Goal: Task Accomplishment & Management: Manage account settings

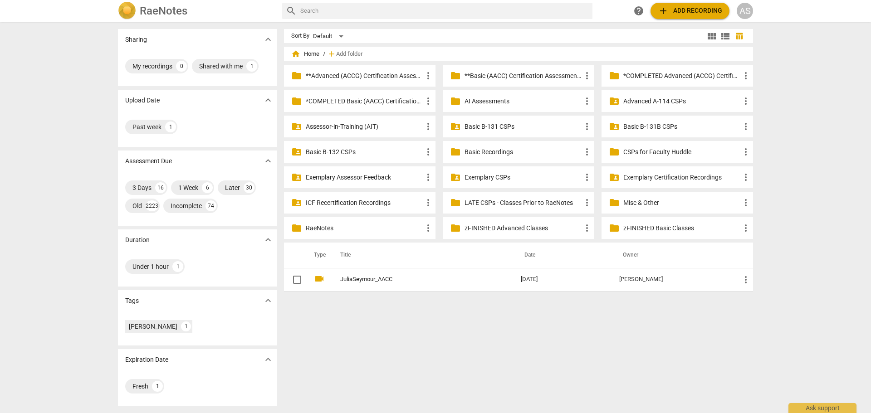
click at [528, 74] on p "**Basic (AACC) Certification Assessments" at bounding box center [523, 76] width 117 height 10
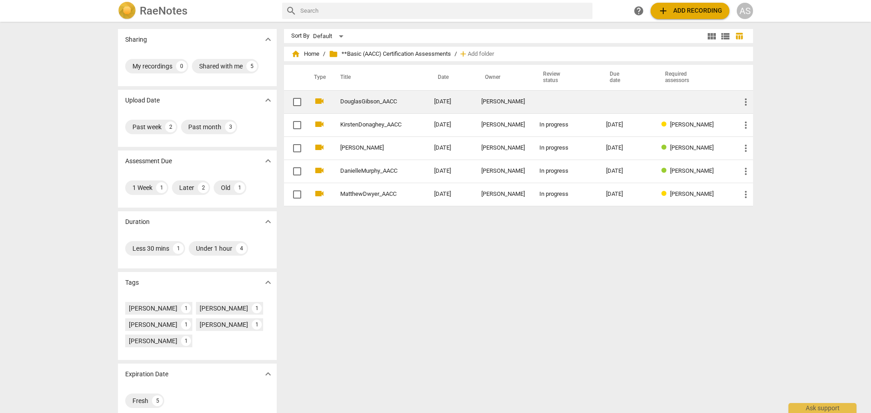
click at [492, 100] on div "Doug Gibson" at bounding box center [503, 101] width 44 height 7
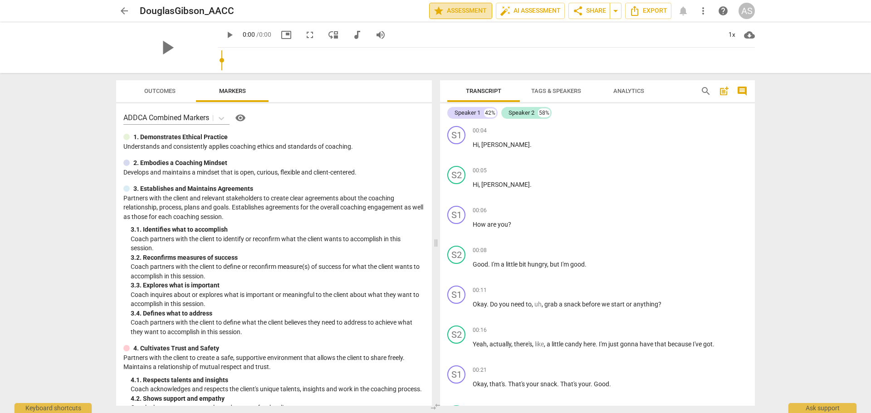
click at [442, 13] on span "star Assessment" at bounding box center [460, 10] width 55 height 11
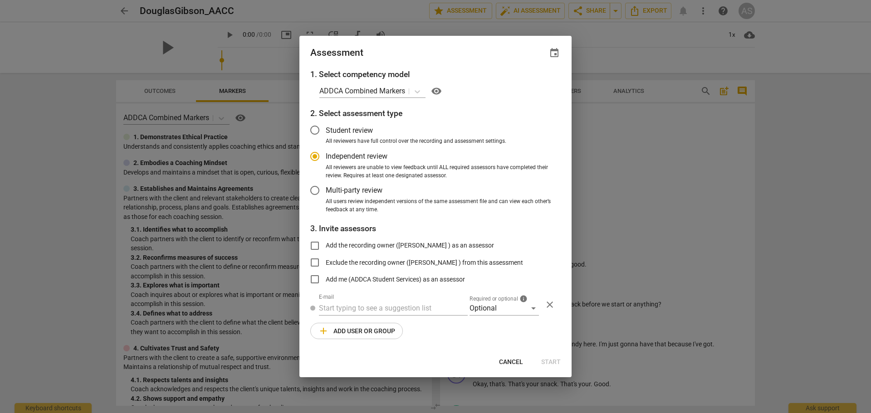
click at [557, 54] on span "event" at bounding box center [554, 53] width 11 height 11
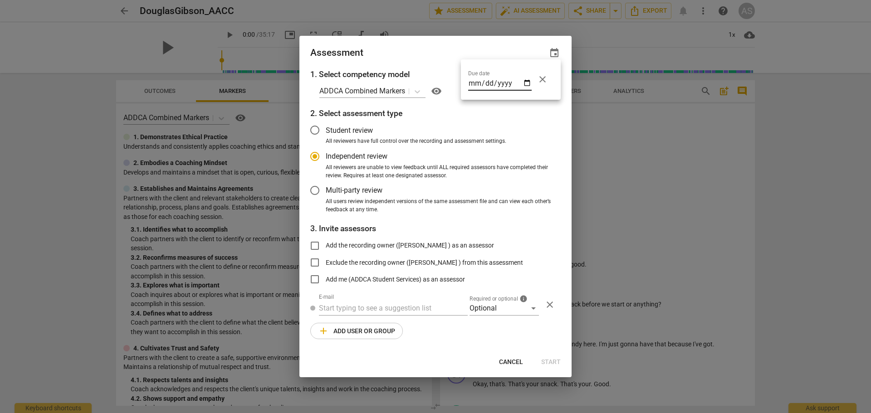
click at [527, 87] on input "date" at bounding box center [500, 84] width 64 height 13
radio input "false"
type input "2025-10-07"
click at [430, 47] on div at bounding box center [435, 206] width 871 height 413
click at [506, 304] on div "Optional" at bounding box center [504, 308] width 69 height 15
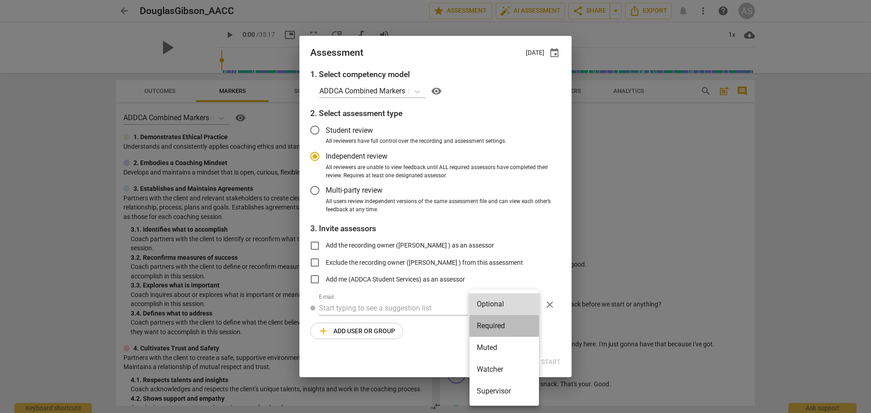
click at [506, 318] on li "Required" at bounding box center [504, 326] width 69 height 22
radio input "false"
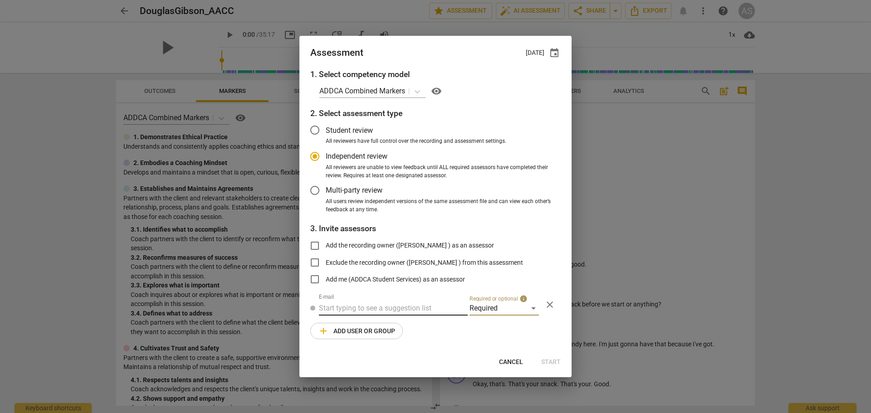
click at [420, 311] on input "text" at bounding box center [393, 308] width 149 height 15
type input "diane@add"
click at [413, 329] on span "diane@add" at bounding box center [413, 326] width 55 height 9
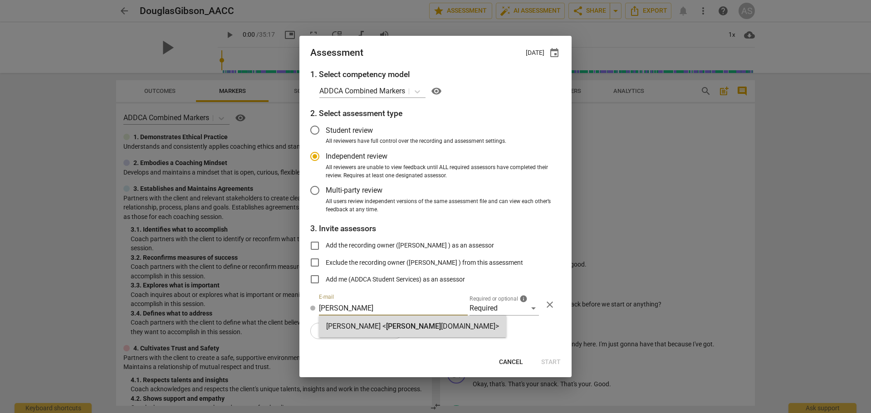
radio input "false"
type input "Diane McLean <diane@addca.com>"
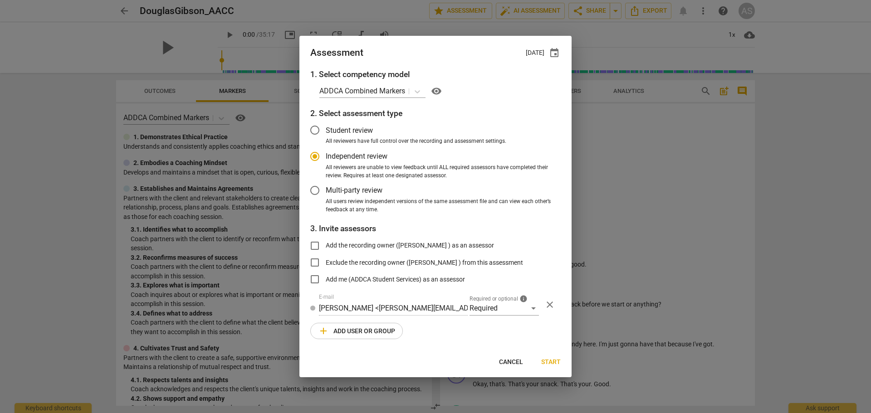
click at [374, 334] on span "add Add user or group" at bounding box center [356, 331] width 77 height 11
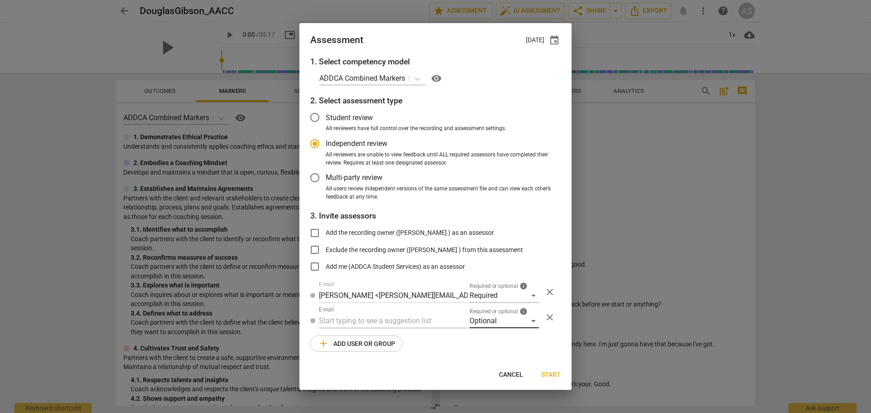
click at [491, 330] on div "1. Select competency model ADDCA Combined Markers visibility 2. Select assessme…" at bounding box center [435, 210] width 272 height 308
click at [493, 325] on div "Optional" at bounding box center [504, 321] width 69 height 15
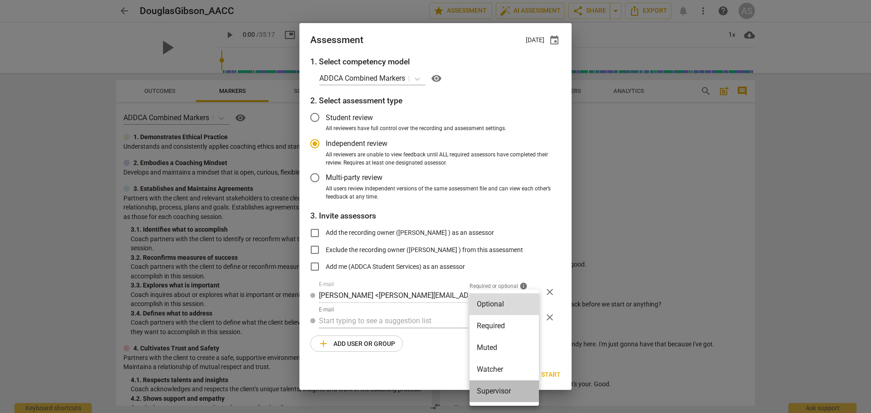
click at [497, 385] on li "Supervisor" at bounding box center [504, 392] width 69 height 22
radio input "false"
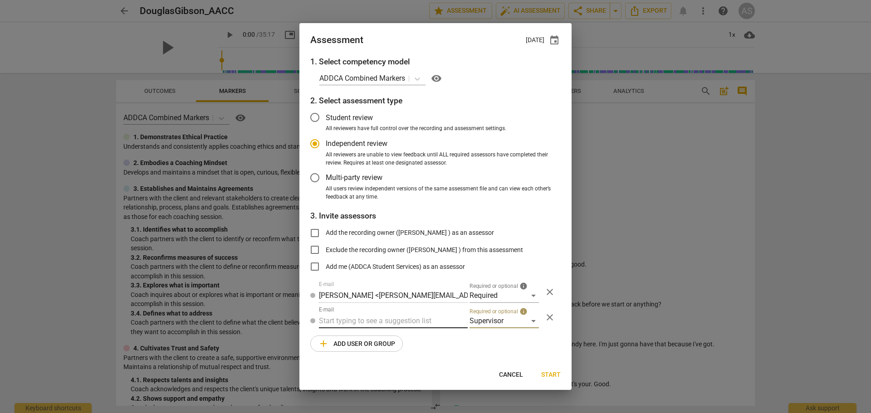
click at [368, 323] on input "text" at bounding box center [393, 321] width 149 height 15
type input "barbara@add"
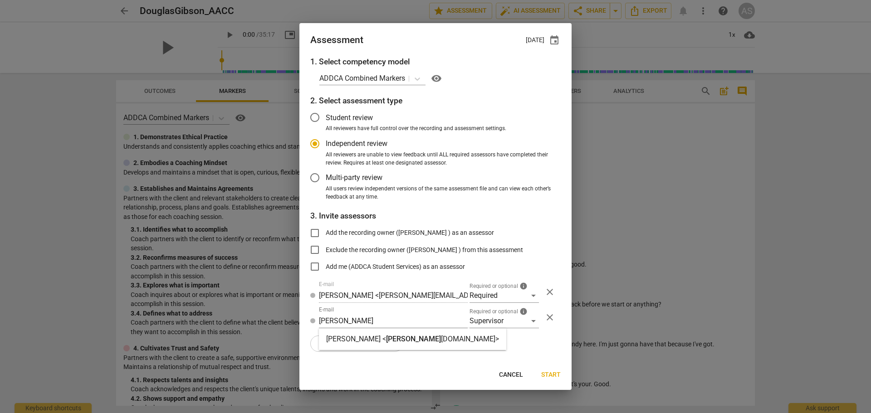
click at [373, 341] on strong "Barbara Luther <" at bounding box center [356, 339] width 60 height 9
radio input "false"
type input "[PERSON_NAME] <[PERSON_NAME][EMAIL_ADDRESS][DOMAIN_NAME]>"
click at [364, 345] on span "add Add user or group" at bounding box center [356, 343] width 77 height 11
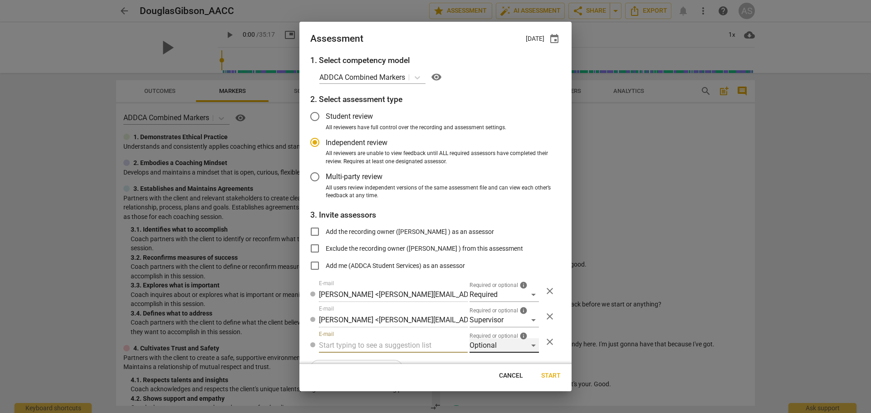
click at [486, 339] on div "Optional" at bounding box center [504, 345] width 69 height 15
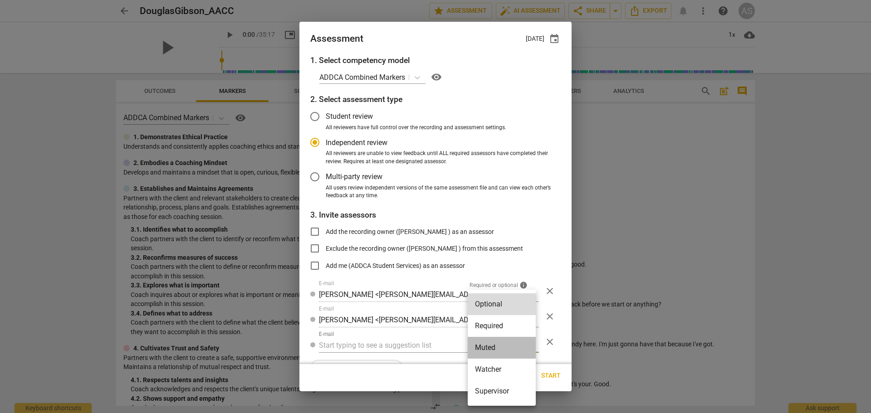
click at [486, 350] on li "Muted" at bounding box center [502, 348] width 68 height 22
radio input "false"
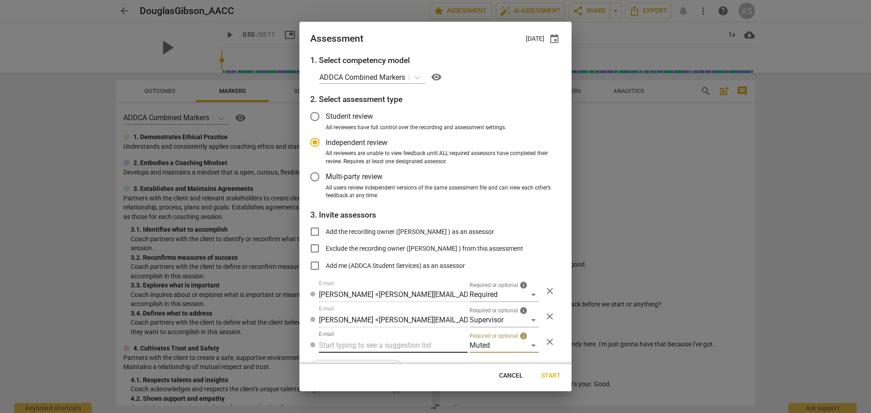
click at [378, 343] on input "text" at bounding box center [393, 345] width 149 height 15
type input "gibson"
click at [379, 370] on div "Doug Gibson <douggibson73@gmail.com>" at bounding box center [441, 364] width 245 height 22
radio input "false"
type input "Doug Gibson <douggibson73@gmail.com>"
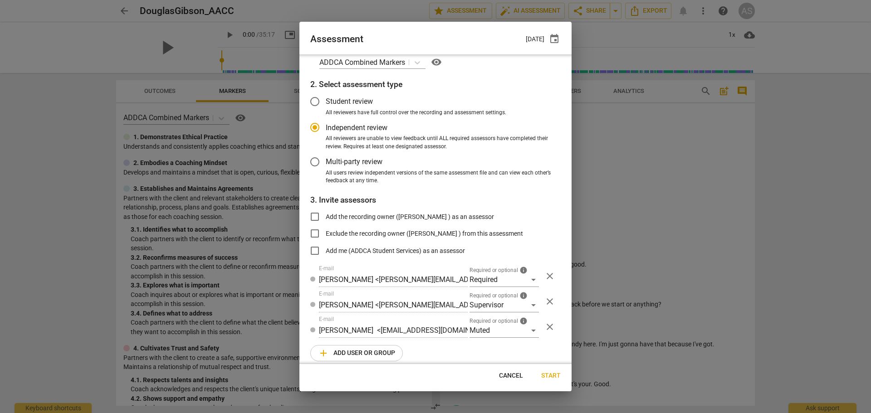
scroll to position [23, 0]
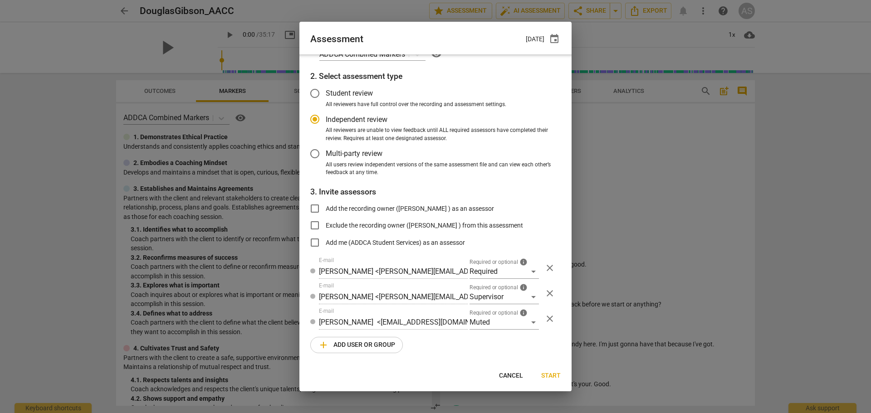
click at [377, 347] on span "add Add user or group" at bounding box center [356, 345] width 77 height 11
click at [487, 350] on div "Optional" at bounding box center [504, 348] width 69 height 15
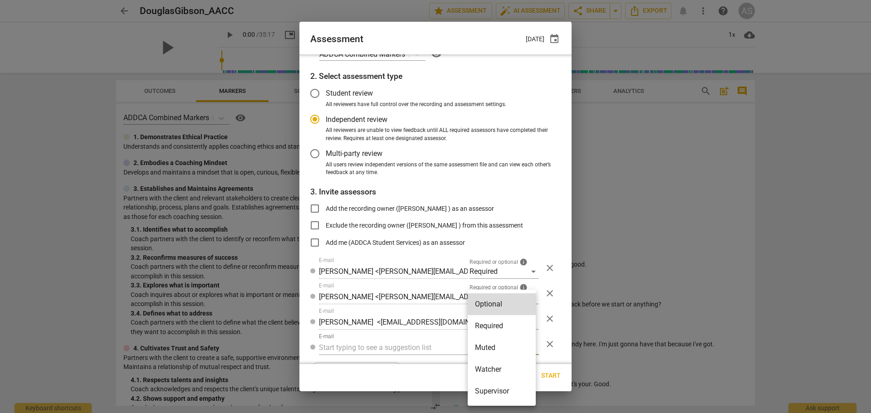
click at [491, 375] on li "Watcher" at bounding box center [502, 370] width 68 height 22
radio input "false"
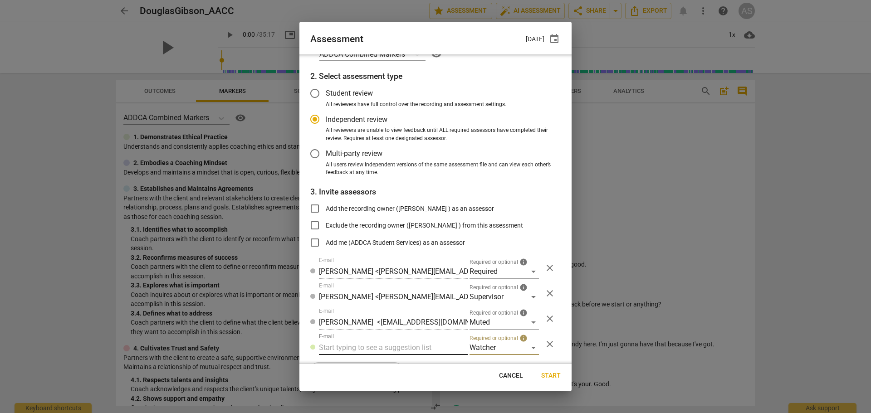
click at [354, 347] on input "text" at bounding box center [393, 348] width 149 height 15
type input "student@addca.com"
click at [559, 378] on span "Start" at bounding box center [551, 376] width 20 height 9
radio input "false"
type input "Doug Gibson <douggibson73@gmail.com>"
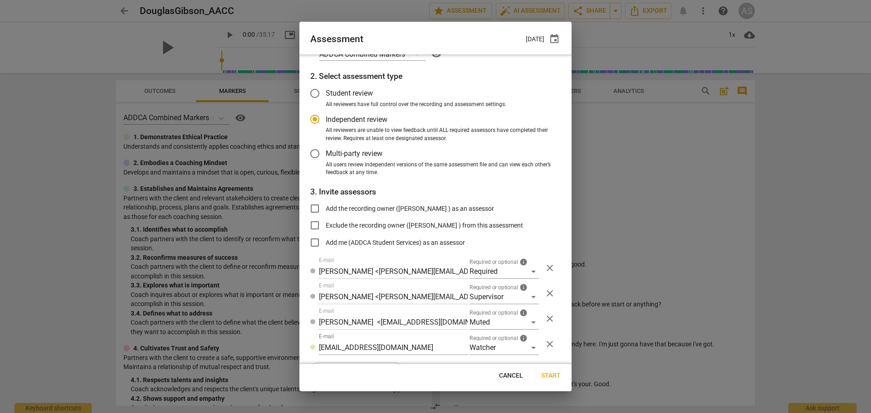
type input "Diane McLean <diane@addca.com>"
type input "[PERSON_NAME] <[PERSON_NAME][EMAIL_ADDRESS][DOMAIN_NAME]>"
type input "ADDCA Student Services <[EMAIL_ADDRESS][DOMAIN_NAME]>"
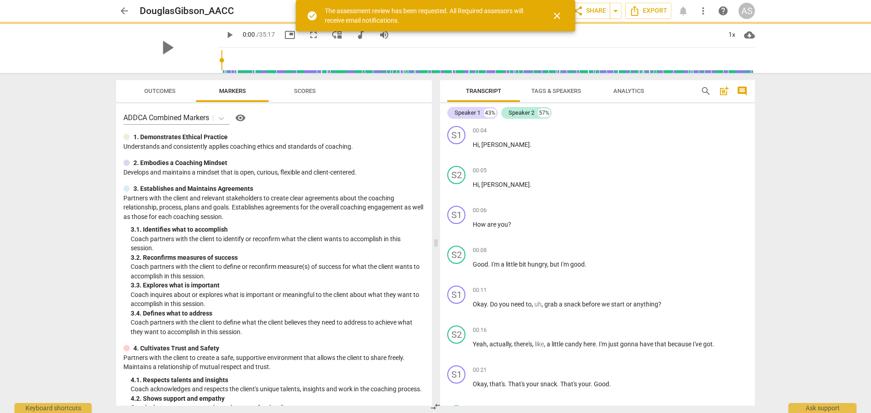
scroll to position [0, 0]
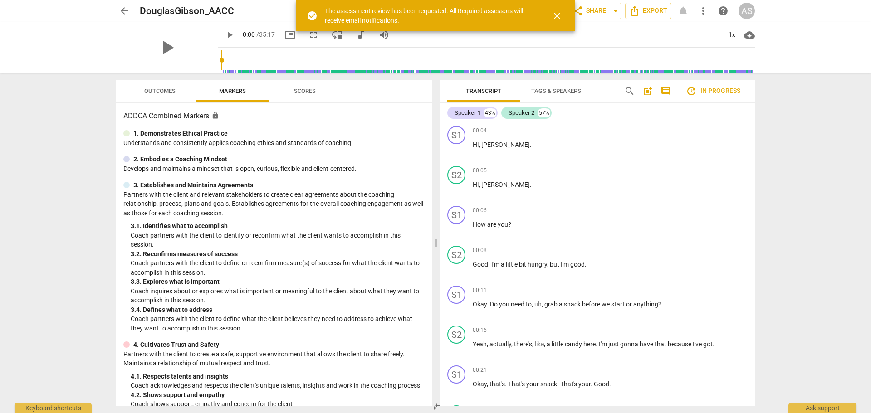
click at [125, 9] on span "arrow_back" at bounding box center [124, 10] width 11 height 11
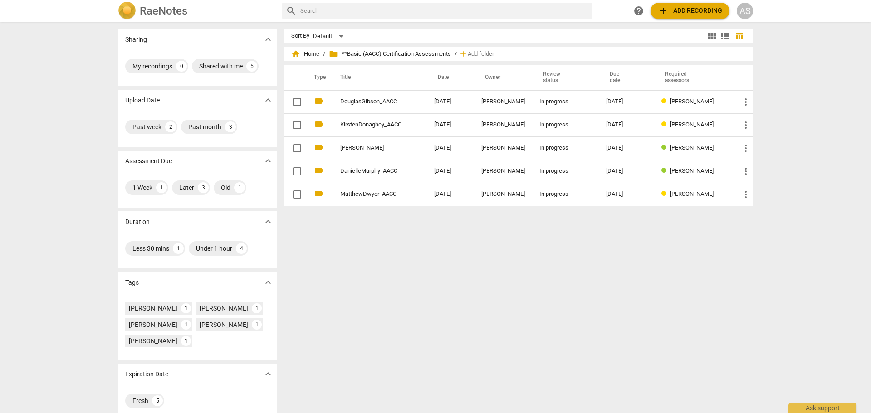
click at [742, 15] on div "AS" at bounding box center [745, 11] width 16 height 16
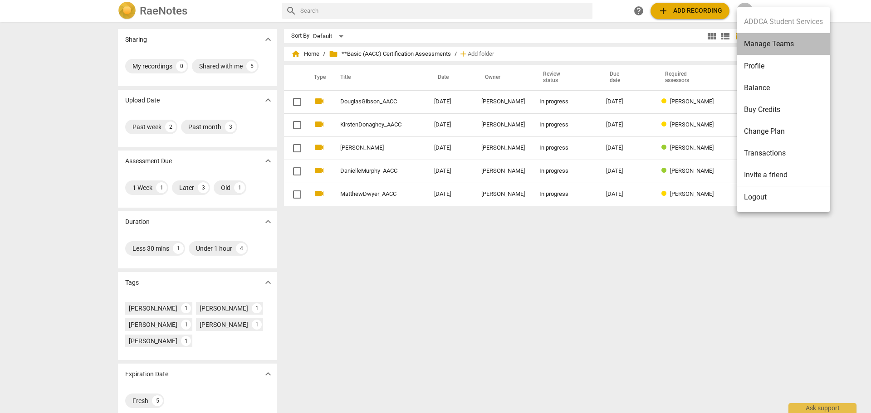
click at [754, 45] on li "Manage Teams" at bounding box center [783, 44] width 93 height 22
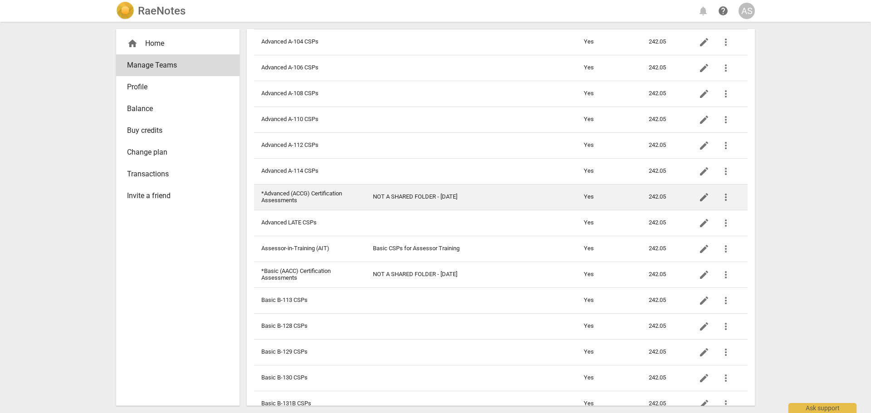
scroll to position [181, 0]
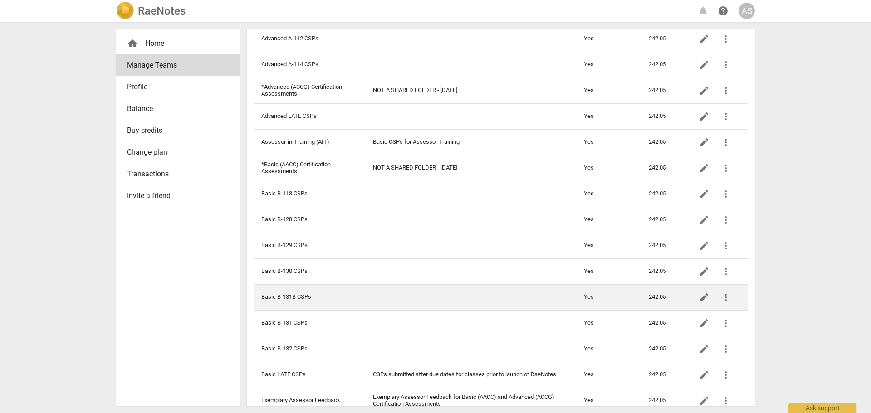
click at [332, 293] on td "Basic B-131B CSPs" at bounding box center [310, 297] width 112 height 26
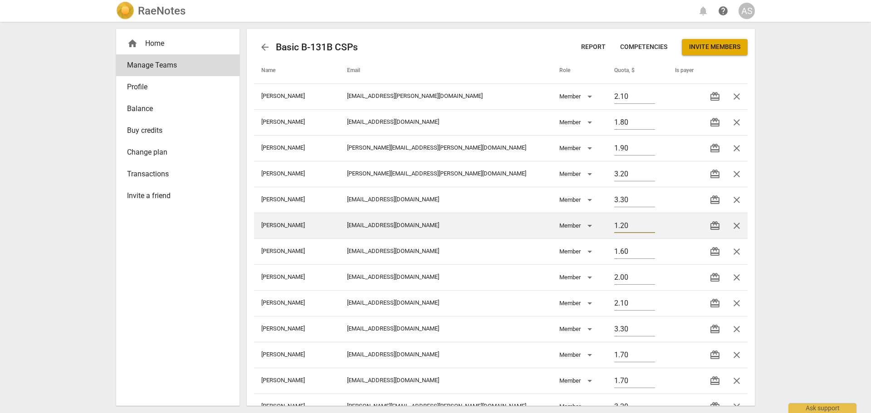
drag, startPoint x: 610, startPoint y: 227, endPoint x: 571, endPoint y: 226, distance: 39.5
click at [571, 226] on tr "Byrnes Kerry kerrycbyrnes@hotmail.com Member 1.20 redeem close" at bounding box center [501, 226] width 494 height 26
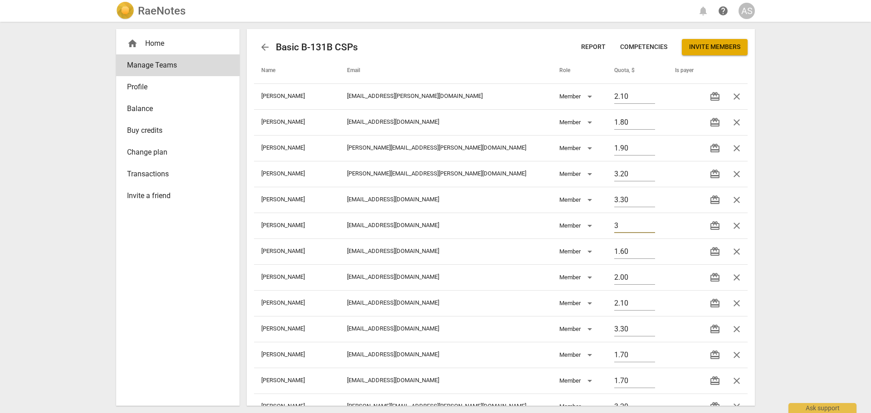
click at [834, 194] on div "RaeNotes notifications help AS home Home Manage Teams Profile Balance Buy credi…" at bounding box center [435, 206] width 871 height 413
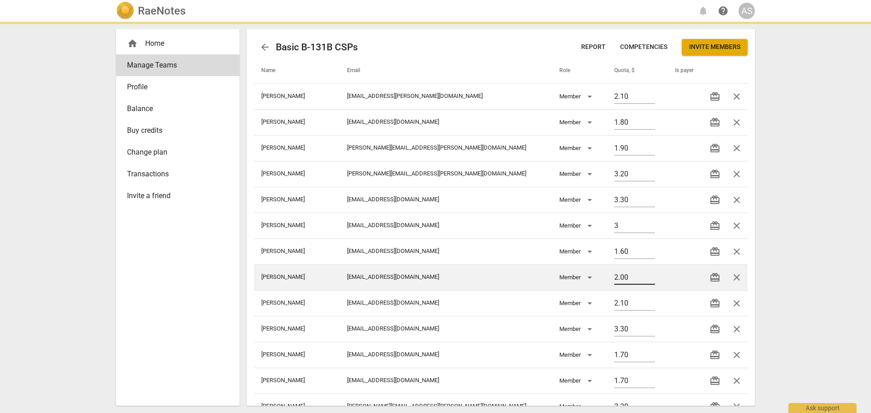
type input "3.00"
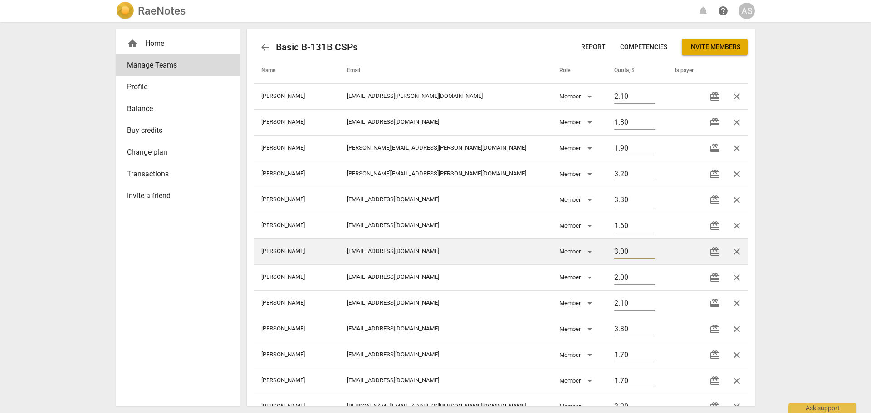
drag, startPoint x: 614, startPoint y: 254, endPoint x: 565, endPoint y: 254, distance: 49.0
click at [566, 253] on tr "Byrnes Kerry kerrycbyrnes@hotmail.com Member 3.00 redeem close" at bounding box center [501, 252] width 494 height 26
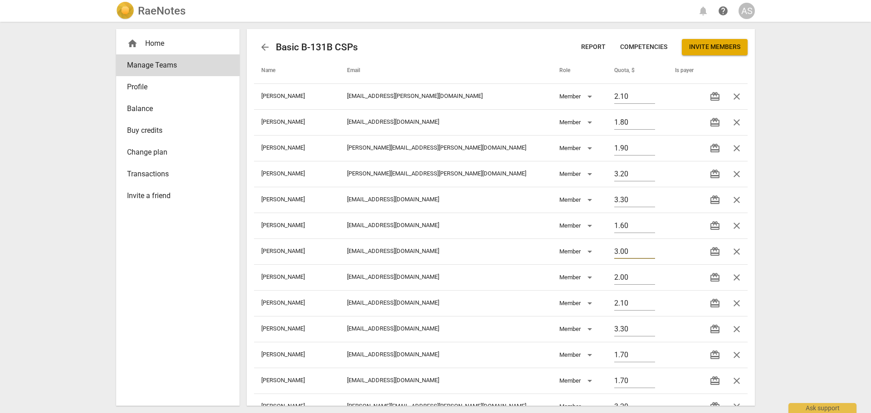
click at [809, 162] on div "RaeNotes notifications help AS home Home Manage Teams Profile Balance Buy credi…" at bounding box center [435, 206] width 871 height 413
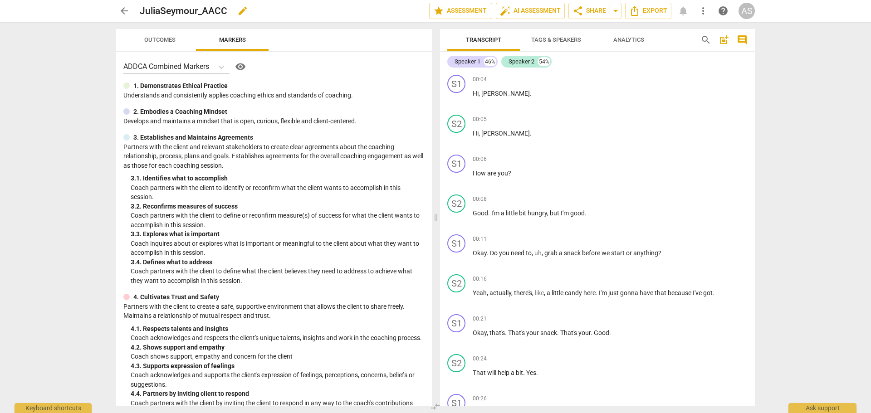
click at [242, 11] on span "edit" at bounding box center [242, 10] width 11 height 11
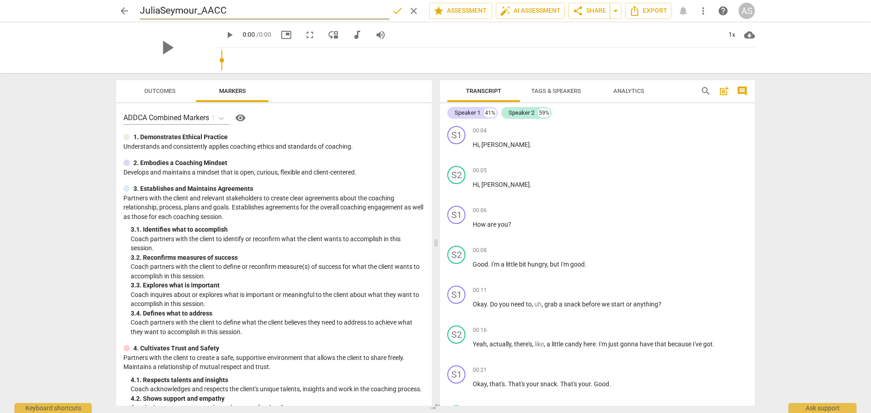
drag, startPoint x: 138, startPoint y: 12, endPoint x: 130, endPoint y: 15, distance: 9.0
click at [131, 12] on div "arrow_back JuliaSeymour_AACC done clear star Assessment auto_fix_high AI Assess…" at bounding box center [435, 10] width 639 height 17
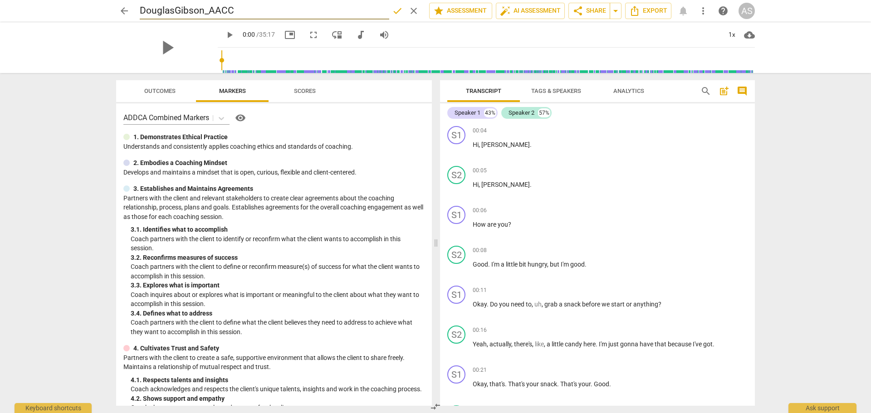
type input "DouglasGibson_AACC"
click at [400, 12] on span "done" at bounding box center [397, 10] width 16 height 11
click at [123, 10] on span "arrow_back" at bounding box center [124, 10] width 11 height 11
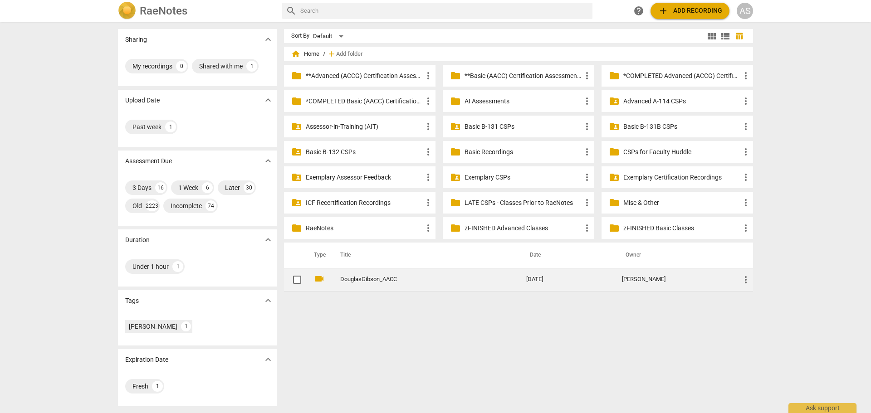
click at [749, 277] on span "more_vert" at bounding box center [746, 280] width 11 height 11
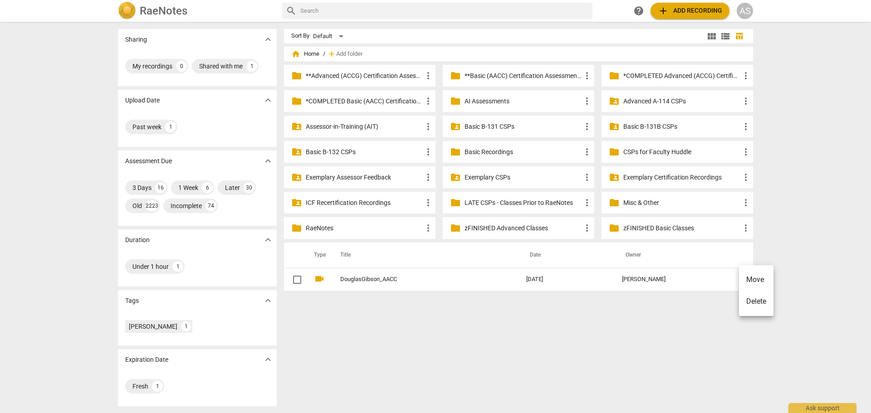
click at [753, 280] on li "Move" at bounding box center [756, 280] width 34 height 22
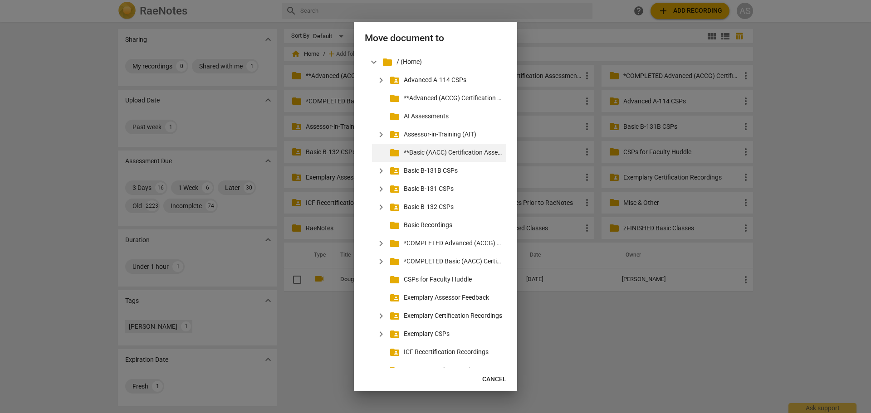
click at [454, 153] on p "**Basic (AACC) Certification Assessments" at bounding box center [453, 153] width 99 height 10
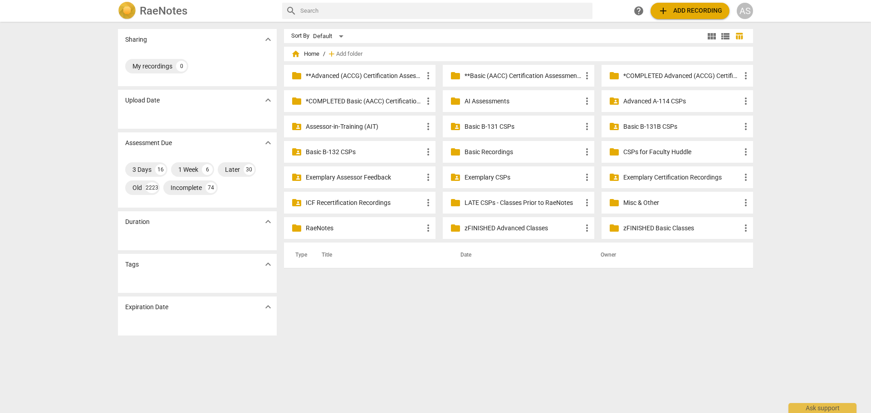
click at [486, 76] on p "**Basic (AACC) Certification Assessments" at bounding box center [523, 76] width 117 height 10
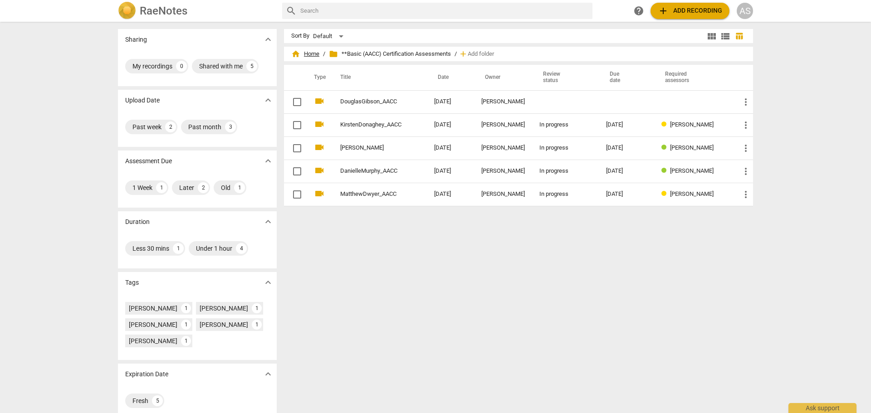
click at [313, 51] on span "home Home" at bounding box center [305, 53] width 28 height 9
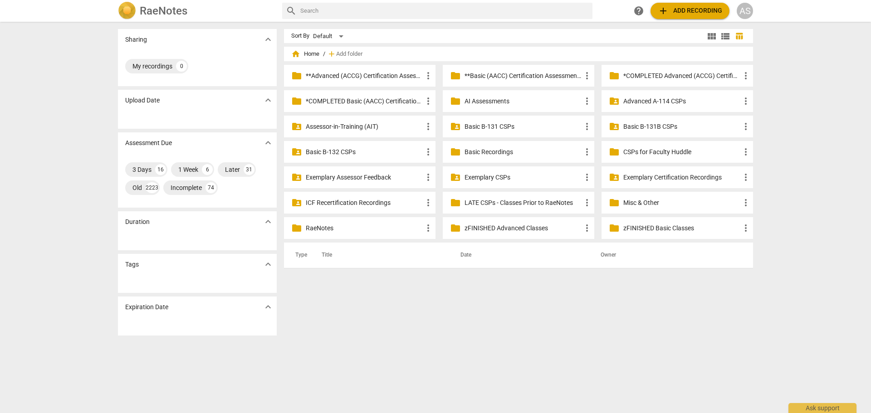
click at [372, 152] on p "Basic B-132 CSPs" at bounding box center [364, 152] width 117 height 10
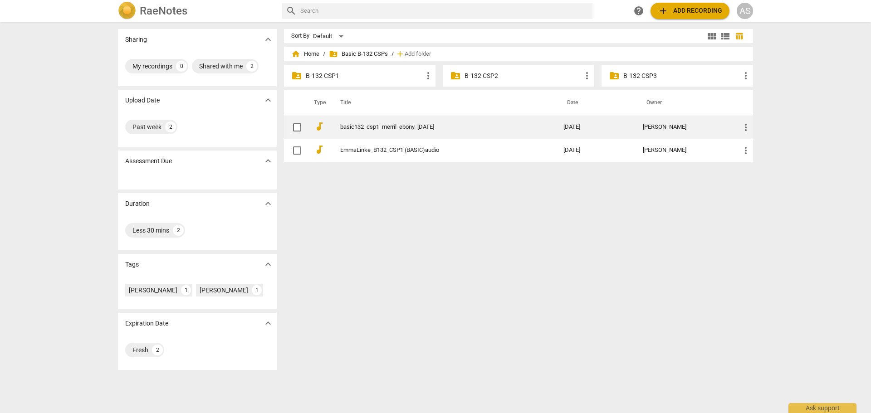
click at [749, 128] on span "more_vert" at bounding box center [746, 127] width 11 height 11
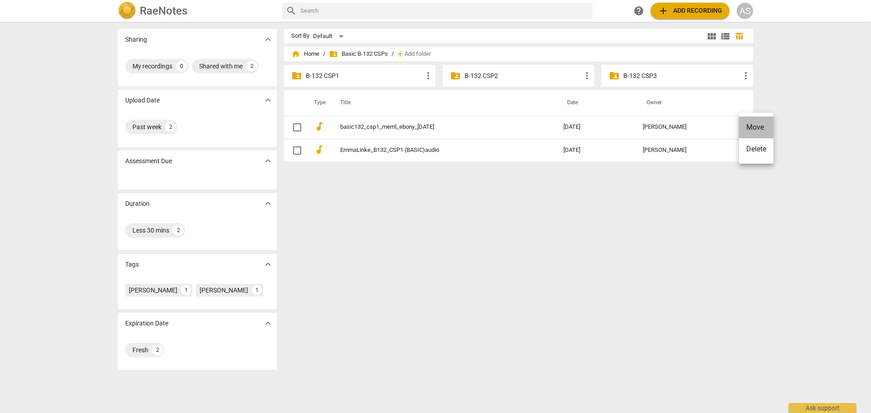
click at [749, 128] on li "Move" at bounding box center [756, 128] width 34 height 22
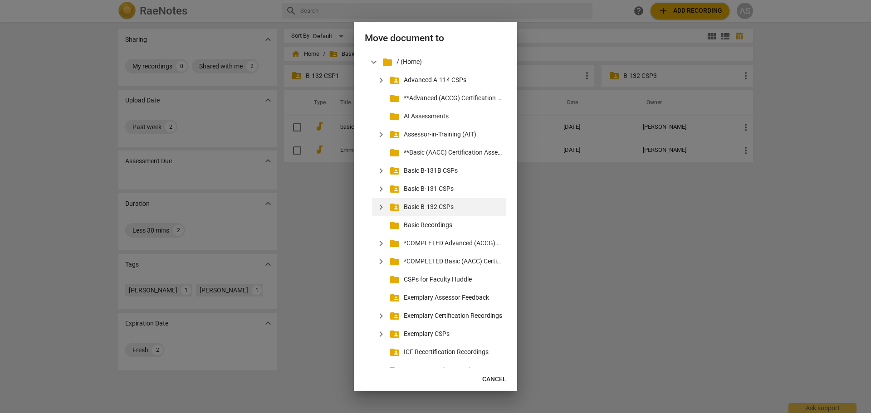
click at [380, 205] on span "expand_more" at bounding box center [381, 207] width 11 height 11
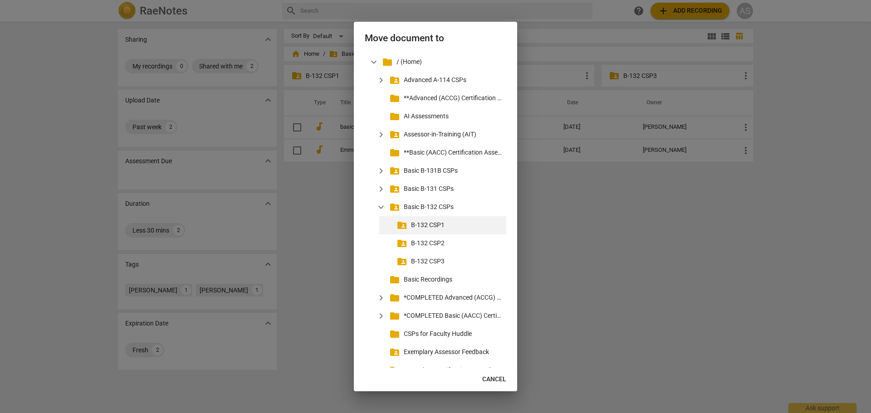
click at [417, 226] on p "B-132 CSP1" at bounding box center [457, 226] width 92 height 10
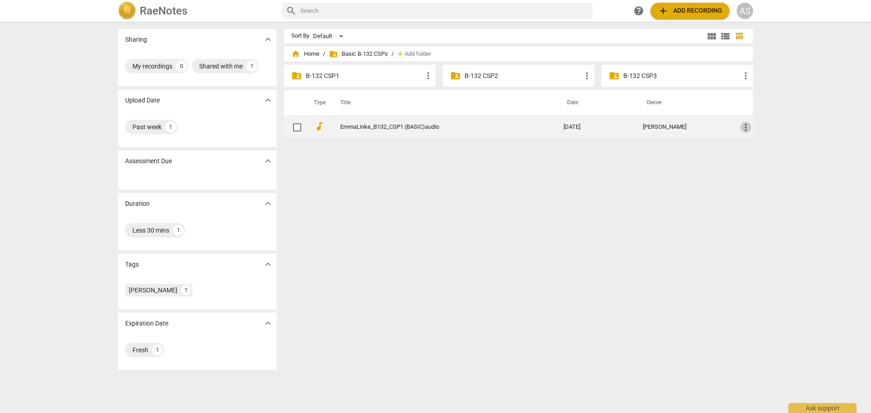
click at [744, 128] on span "more_vert" at bounding box center [746, 127] width 11 height 11
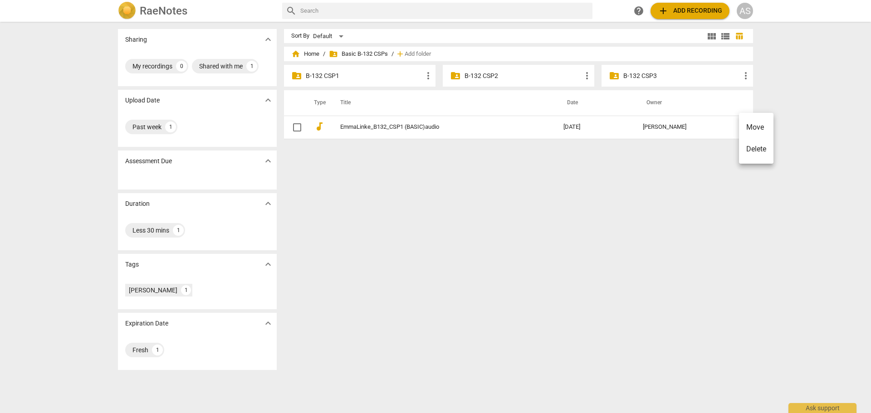
click at [746, 129] on li "Move" at bounding box center [756, 128] width 34 height 22
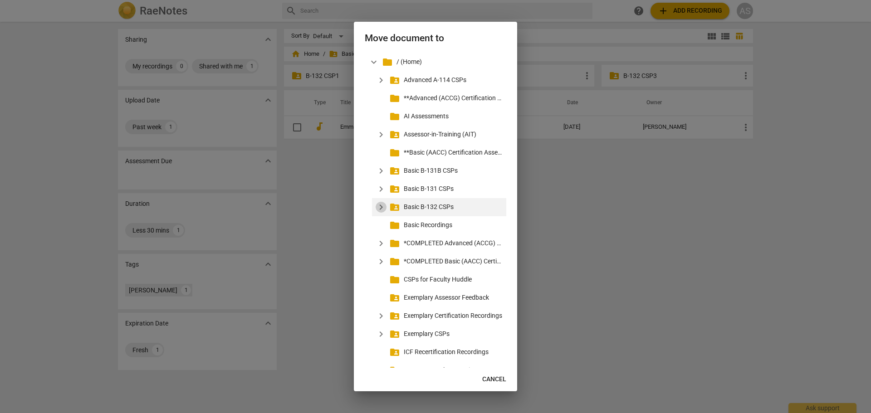
click at [383, 207] on span "expand_more" at bounding box center [381, 207] width 11 height 11
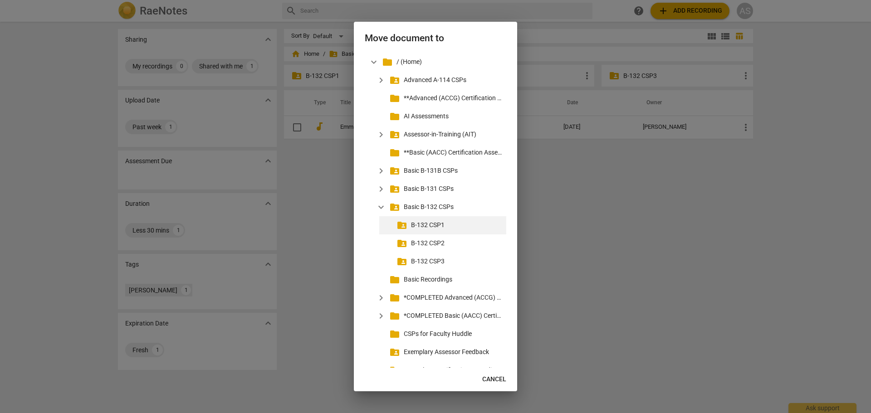
click at [422, 226] on p "B-132 CSP1" at bounding box center [457, 226] width 92 height 10
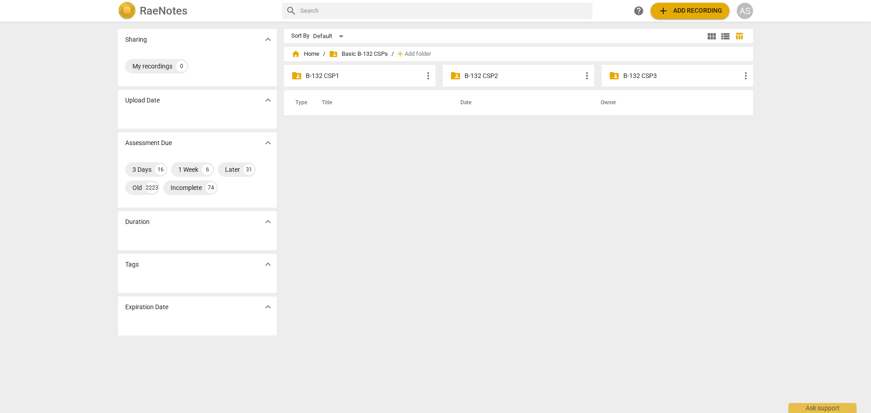
click at [343, 78] on p "B-132 CSP1" at bounding box center [364, 76] width 117 height 10
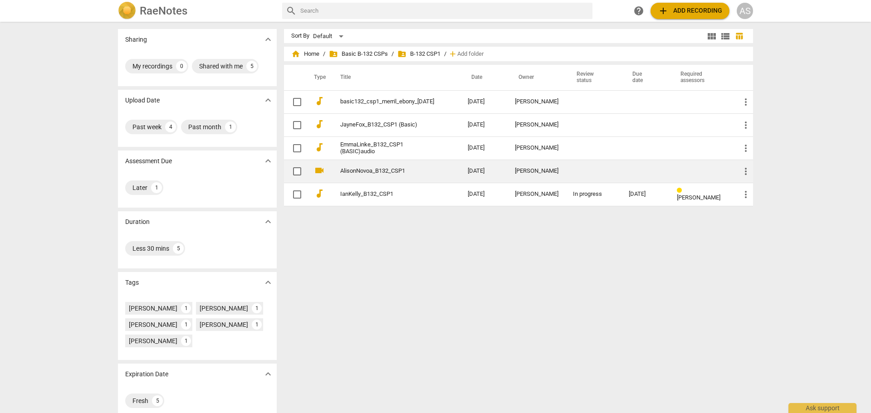
click at [430, 165] on td "AlisonNovoa_B132_CSP1" at bounding box center [394, 171] width 131 height 23
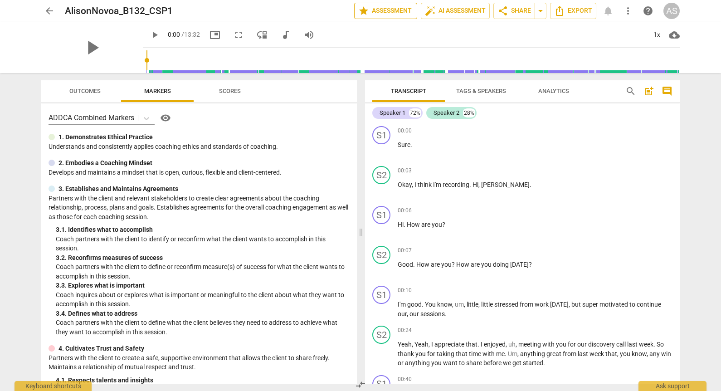
click at [390, 10] on span "star Assessment" at bounding box center [385, 10] width 55 height 11
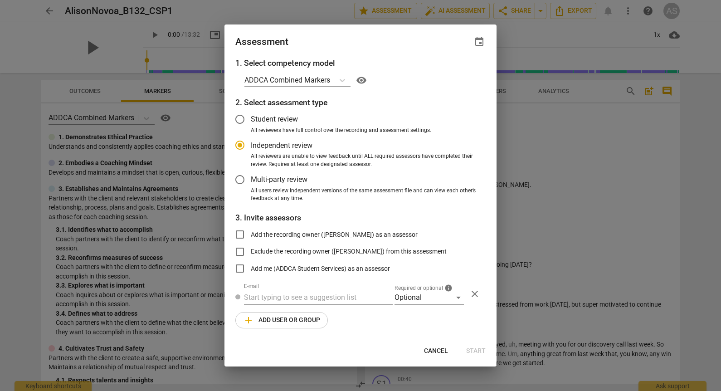
radio input "false"
click at [479, 40] on span "event" at bounding box center [479, 41] width 11 height 11
click at [456, 74] on input "date" at bounding box center [425, 72] width 64 height 13
type input "[DATE]"
click at [393, 43] on div at bounding box center [360, 195] width 721 height 391
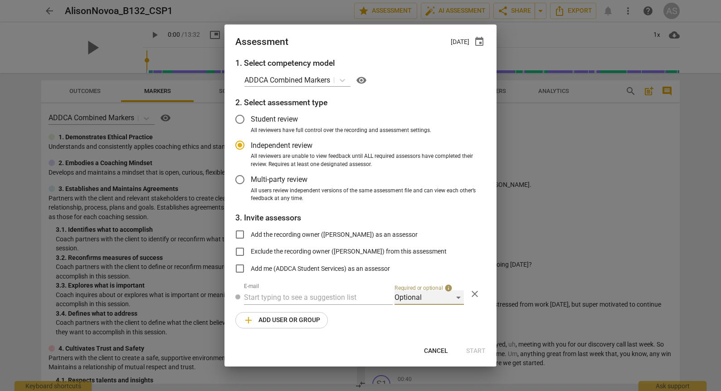
click at [423, 294] on div "Optional" at bounding box center [429, 297] width 69 height 15
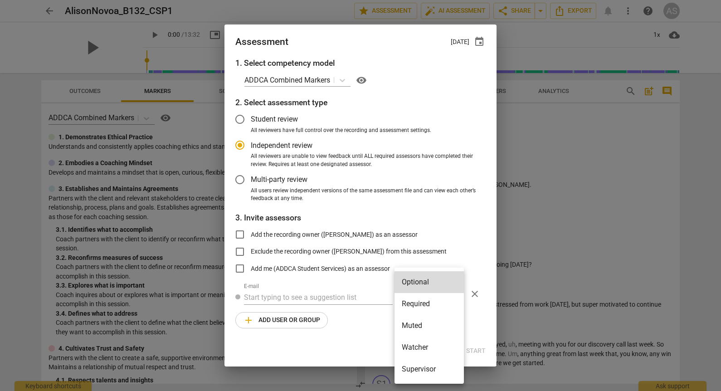
click at [432, 307] on li "Required" at bounding box center [429, 304] width 69 height 22
radio input "false"
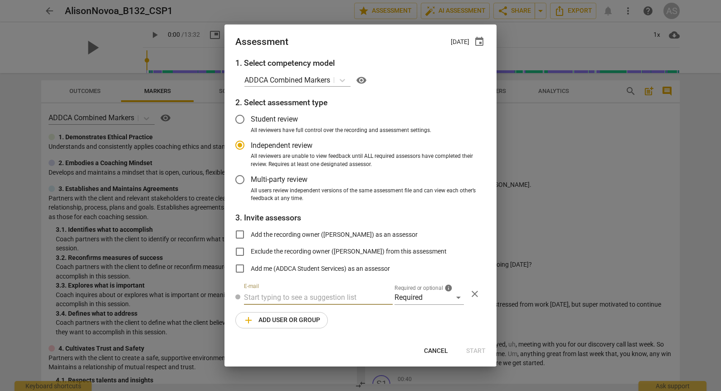
click at [343, 297] on input "text" at bounding box center [318, 297] width 149 height 15
type input "elizabethp"
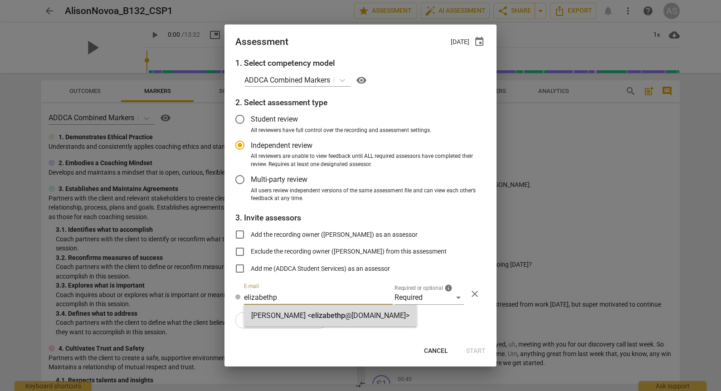
drag, startPoint x: 324, startPoint y: 312, endPoint x: 317, endPoint y: 314, distance: 7.0
click at [323, 312] on span "elizabethp" at bounding box center [328, 315] width 34 height 9
radio input "false"
type input "Elizabeth Paparo <elizabethp@addca.com>"
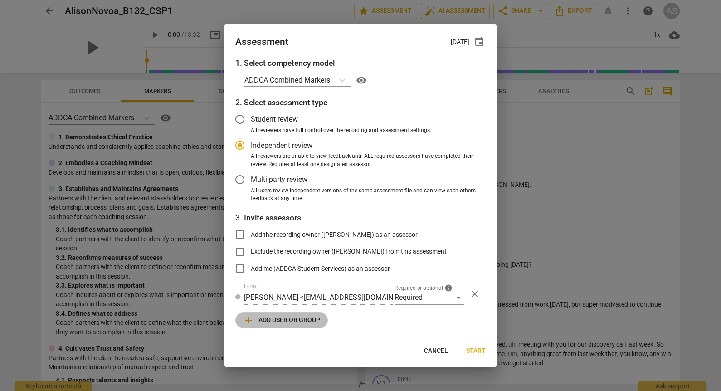
click at [289, 317] on span "add Add user or group" at bounding box center [281, 320] width 77 height 11
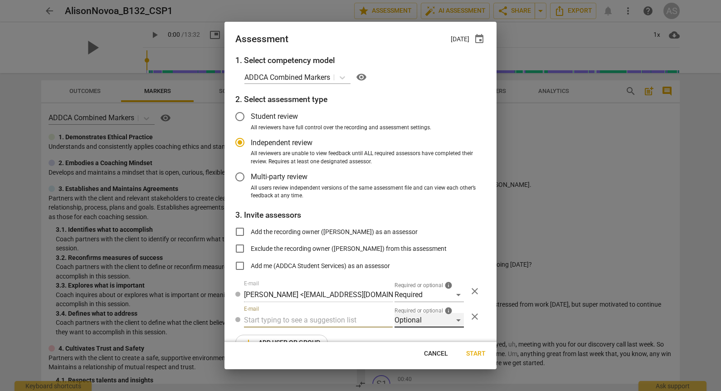
click at [418, 316] on div "Optional" at bounding box center [429, 320] width 69 height 15
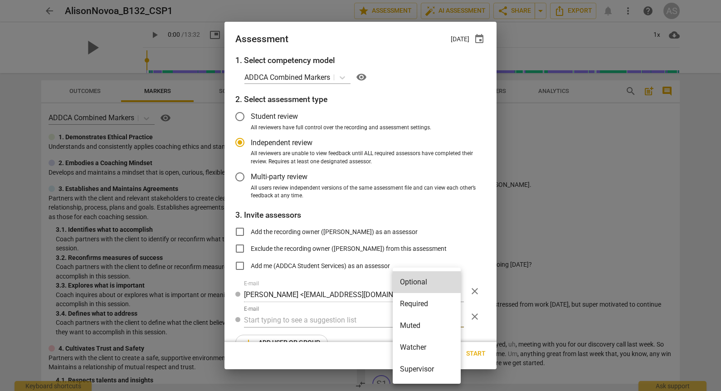
drag, startPoint x: 418, startPoint y: 327, endPoint x: 405, endPoint y: 330, distance: 13.4
click at [416, 327] on li "Muted" at bounding box center [427, 326] width 68 height 22
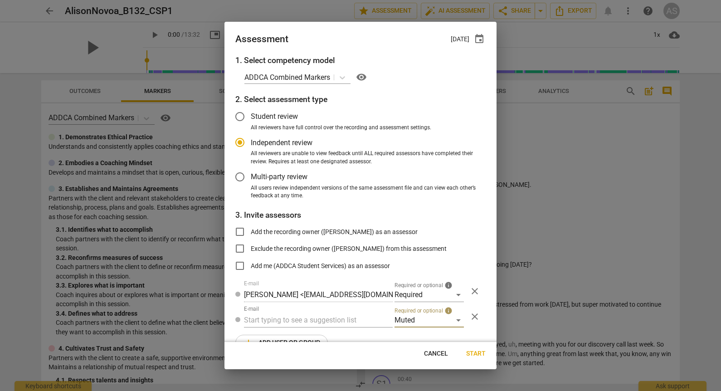
radio input "false"
click at [328, 324] on input "text" at bounding box center [318, 320] width 149 height 15
type input "132"
click at [324, 334] on div "Basic B- 132 CSPs" at bounding box center [317, 339] width 147 height 22
radio input "false"
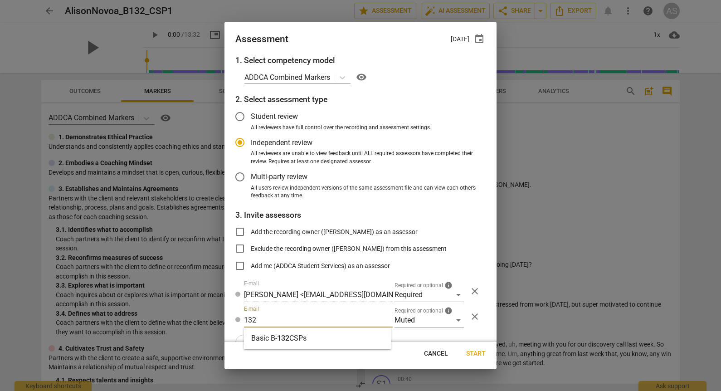
type input "Basic B-132 CSPs"
click at [478, 355] on span "Start" at bounding box center [476, 353] width 20 height 9
radio input "false"
type input "[PERSON_NAME] <[PERSON_NAME][EMAIL_ADDRESS][DOMAIN_NAME]>"
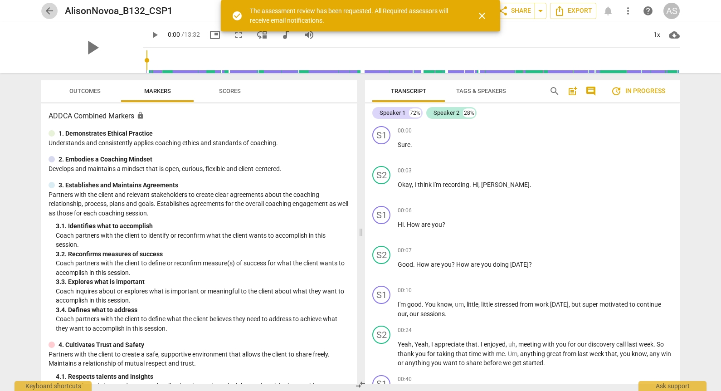
click at [50, 13] on span "arrow_back" at bounding box center [49, 10] width 11 height 11
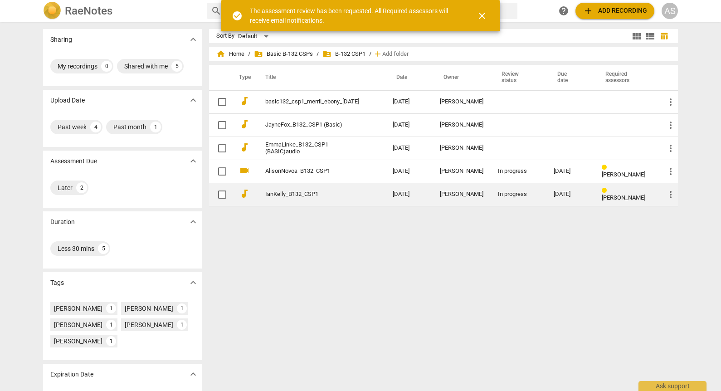
click at [355, 201] on td "IanKelly_B132_CSP1" at bounding box center [320, 194] width 131 height 23
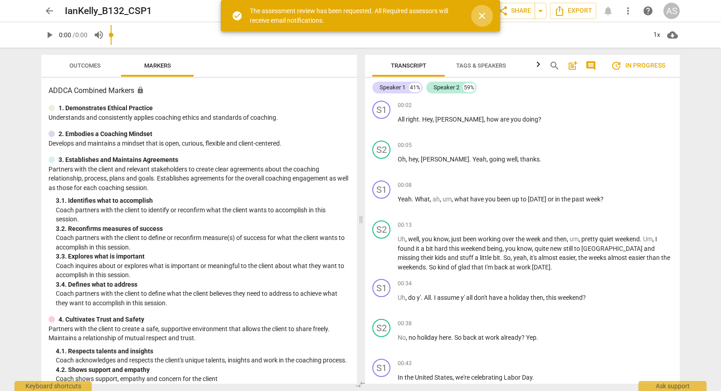
click at [481, 19] on span "close" at bounding box center [482, 15] width 11 height 11
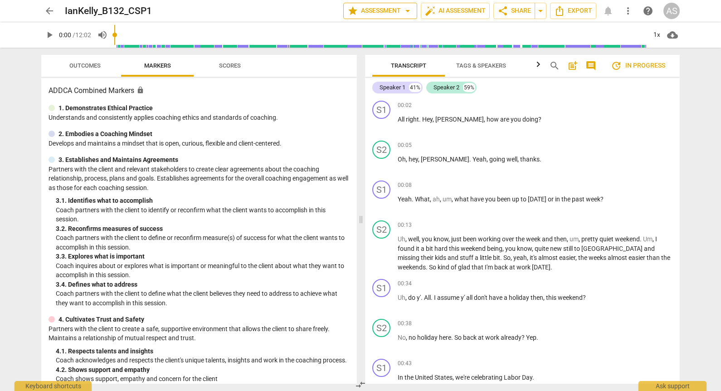
click at [386, 12] on span "star Assessment arrow_drop_down" at bounding box center [381, 10] width 66 height 11
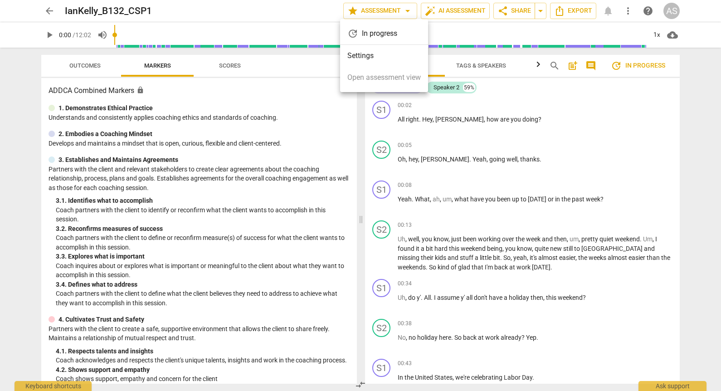
click at [386, 58] on li "Settings" at bounding box center [384, 56] width 88 height 22
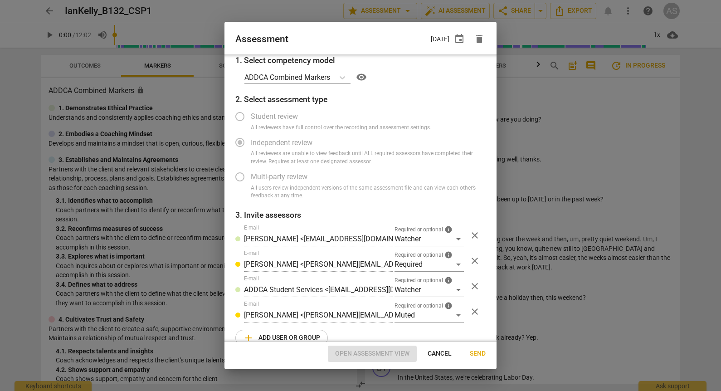
scroll to position [15, 0]
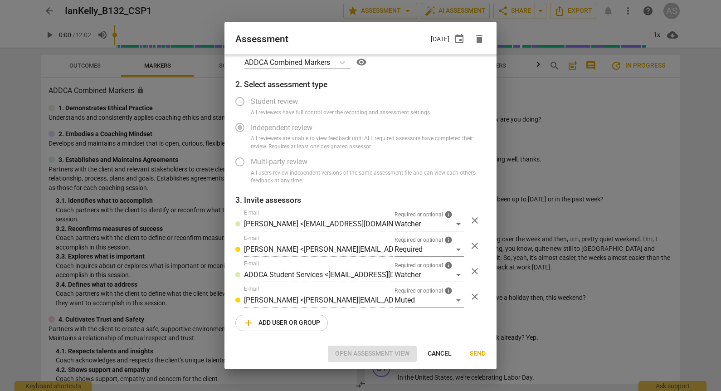
click at [293, 322] on span "add Add user or group" at bounding box center [281, 323] width 77 height 11
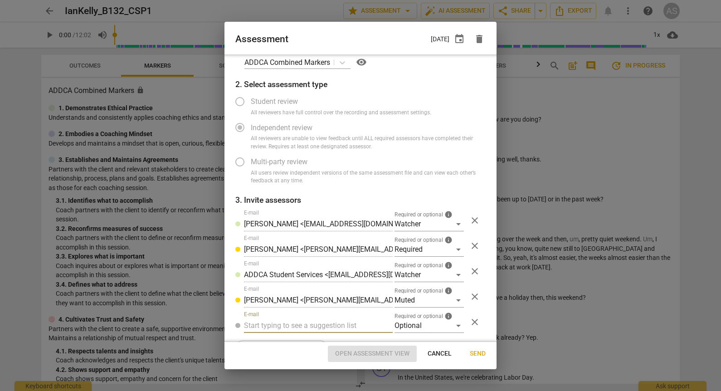
radio input "false"
type input "132"
click at [314, 343] on div "Basic B- 132 CSPs" at bounding box center [317, 344] width 147 height 22
radio input "false"
type input "Basic B-132 CSPs"
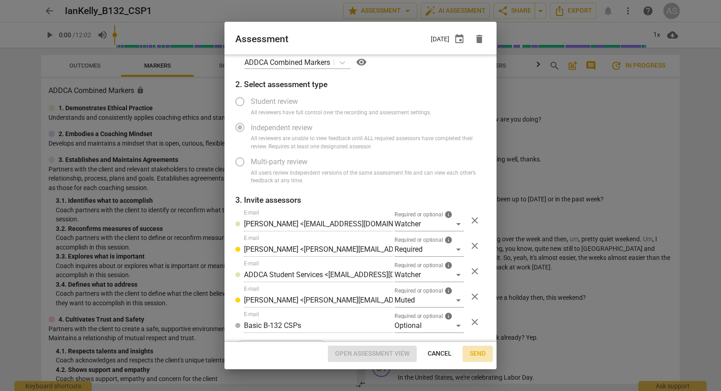
click at [477, 354] on span "Send" at bounding box center [478, 353] width 16 height 9
radio input "false"
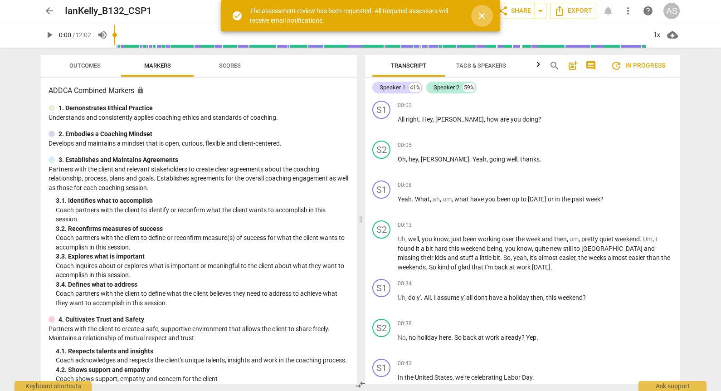
click at [482, 15] on span "close" at bounding box center [482, 15] width 11 height 11
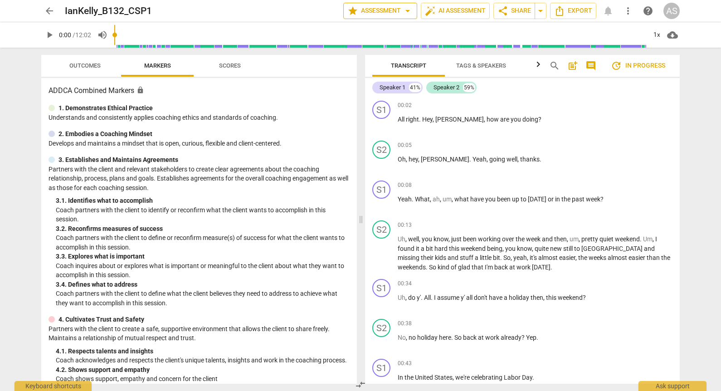
click at [360, 8] on span "star Assessment arrow_drop_down" at bounding box center [381, 10] width 66 height 11
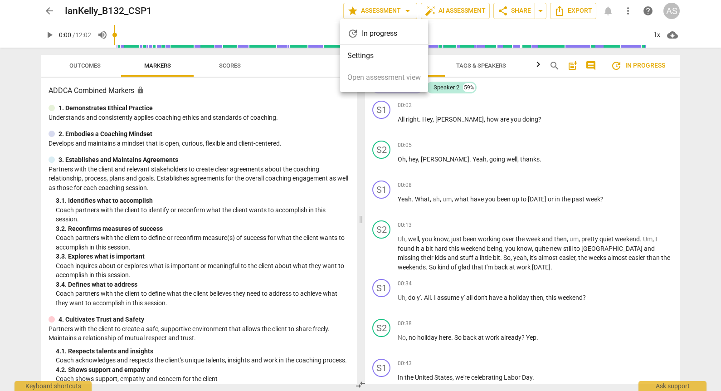
click at [368, 53] on li "Settings" at bounding box center [384, 56] width 88 height 22
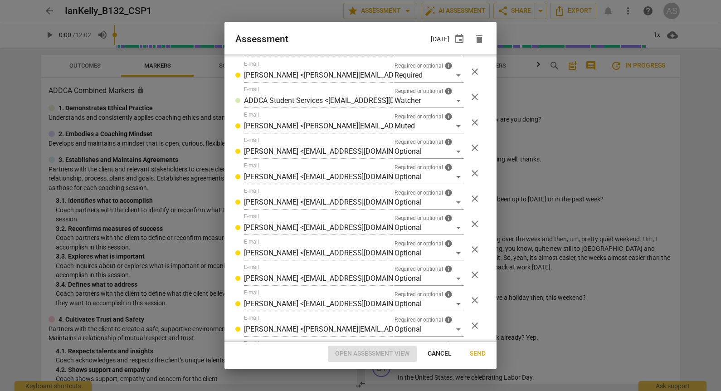
scroll to position [320, 0]
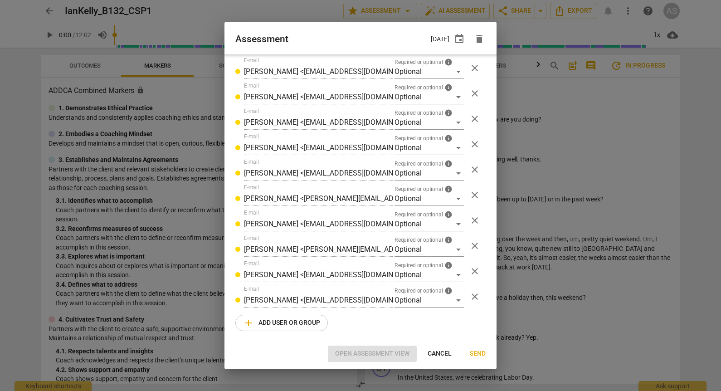
click at [446, 350] on span "Cancel" at bounding box center [440, 353] width 24 height 9
radio input "false"
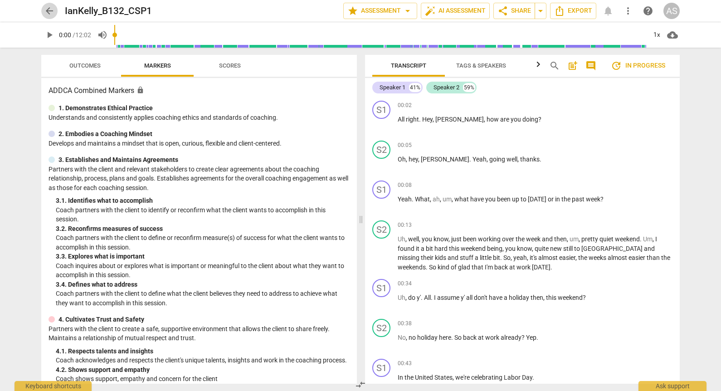
click at [54, 10] on span "arrow_back" at bounding box center [49, 10] width 11 height 11
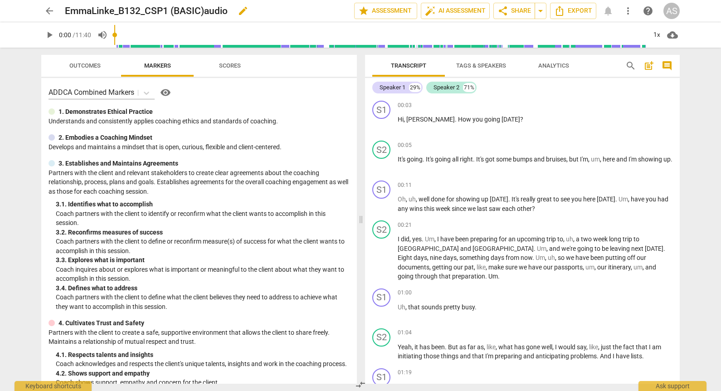
click at [247, 10] on span "edit" at bounding box center [243, 10] width 11 height 11
drag, startPoint x: 245, startPoint y: 10, endPoint x: 170, endPoint y: 12, distance: 74.9
click at [170, 12] on input "EmmaLinke_B132_CSP1 (BASIC)audio" at bounding box center [190, 10] width 250 height 17
type input "EmmaLinke_B132_CSP1"
click at [319, 11] on span "done" at bounding box center [322, 10] width 11 height 11
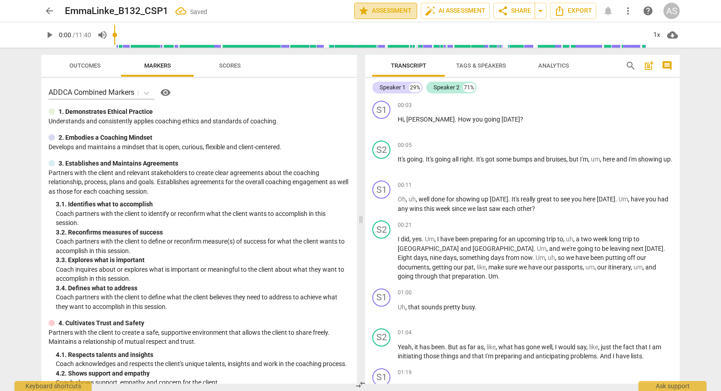
click at [372, 10] on span "star Assessment" at bounding box center [385, 10] width 55 height 11
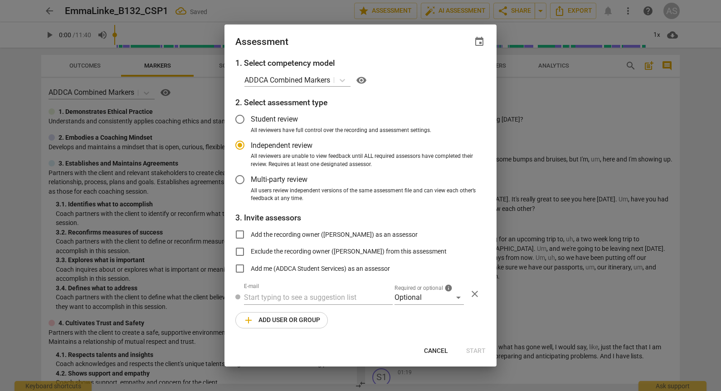
click at [481, 41] on span "event" at bounding box center [479, 41] width 11 height 11
radio input "false"
click at [454, 72] on input "date" at bounding box center [425, 72] width 64 height 13
type input "2025-10-08"
click at [376, 57] on div at bounding box center [360, 195] width 721 height 391
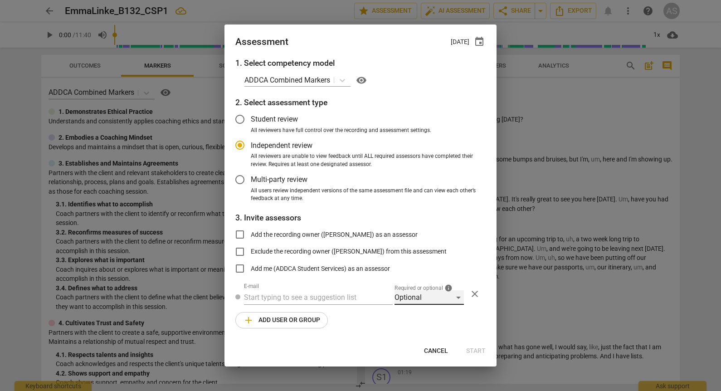
click at [427, 295] on div "Optional" at bounding box center [429, 297] width 69 height 15
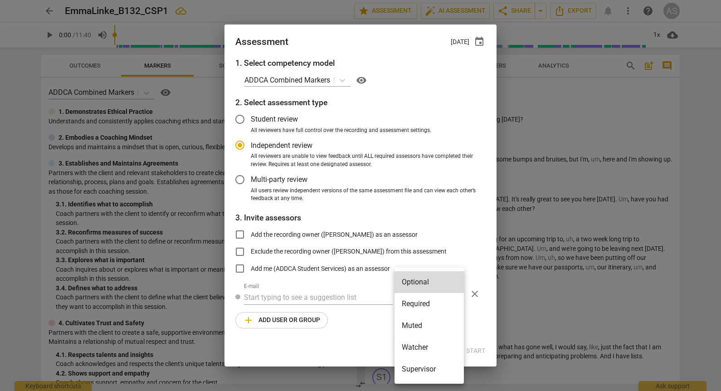
click at [427, 306] on li "Required" at bounding box center [429, 304] width 69 height 22
radio input "false"
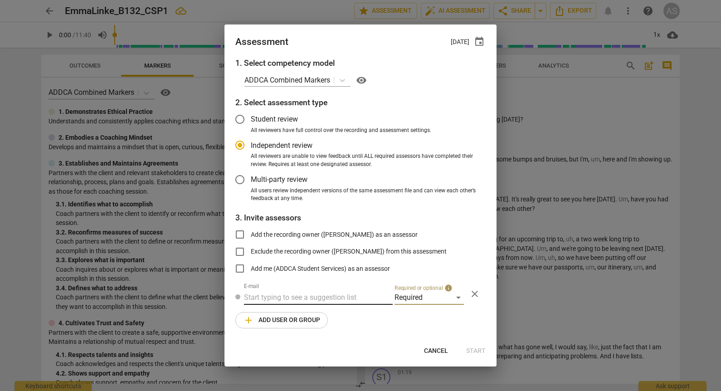
click at [314, 297] on input "text" at bounding box center [318, 297] width 149 height 15
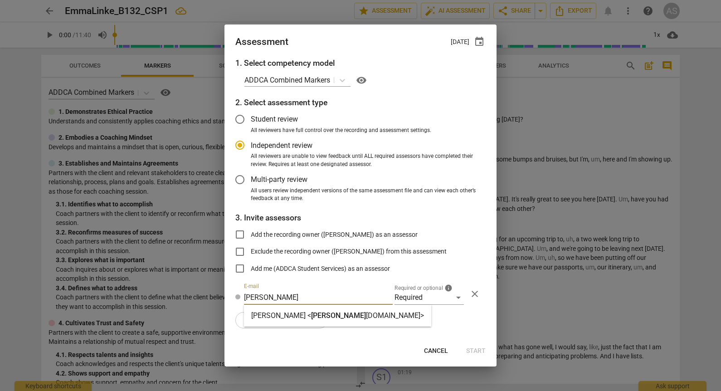
type input "brett@add"
click at [307, 311] on strong "Brett Weggelaar <" at bounding box center [281, 315] width 60 height 9
radio input "false"
type input "Brett Weggelaar <brett@addca.com>"
click at [302, 321] on span "add Add user or group" at bounding box center [281, 320] width 77 height 11
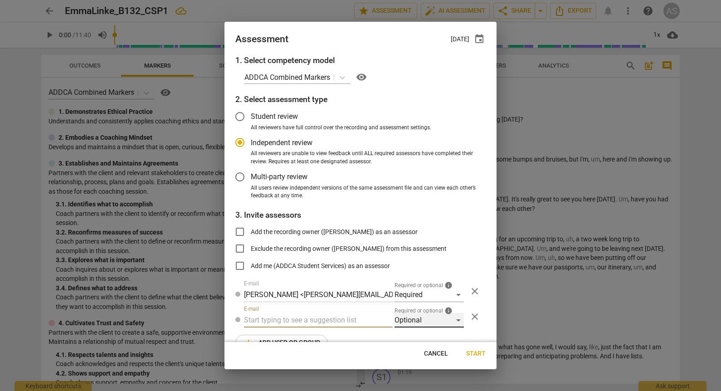
click at [430, 319] on div "Optional" at bounding box center [429, 320] width 69 height 15
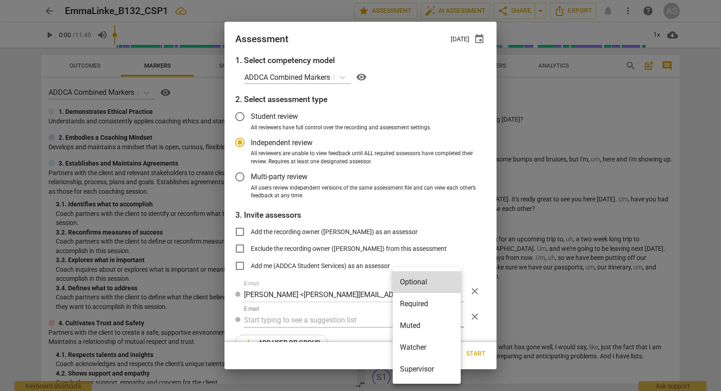
click at [425, 328] on li "Muted" at bounding box center [427, 326] width 68 height 22
radio input "false"
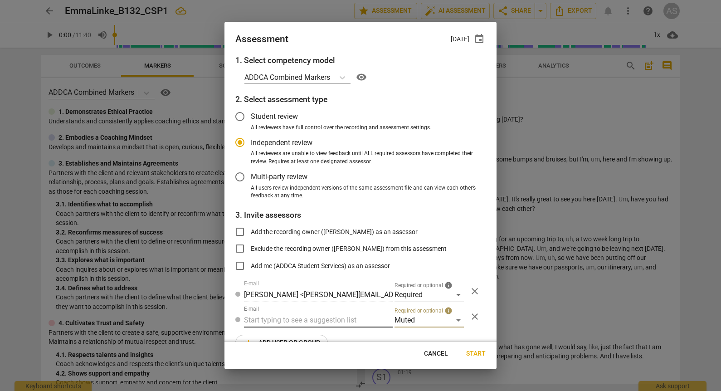
click at [344, 320] on input "text" at bounding box center [318, 320] width 149 height 15
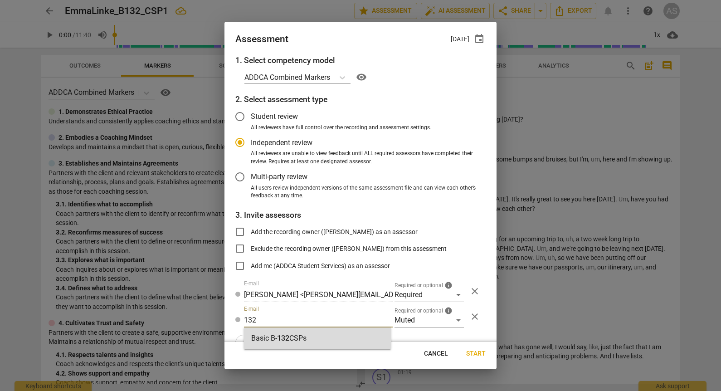
type input "132"
click at [324, 338] on div "Basic B- 132 CSPs" at bounding box center [317, 339] width 147 height 22
radio input "false"
type input "Basic B-132 CSPs"
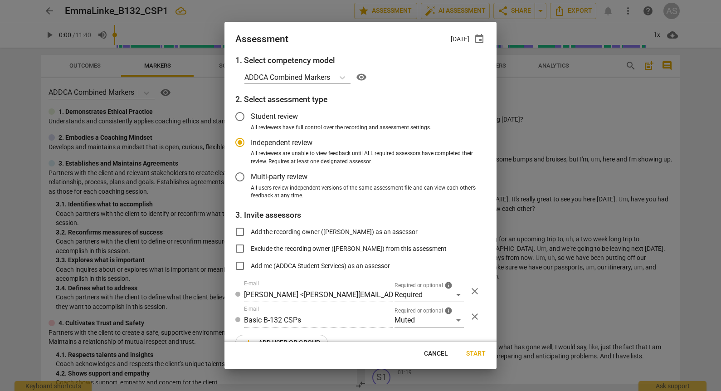
click at [482, 356] on span "Start" at bounding box center [476, 353] width 20 height 9
radio input "false"
type input "[PERSON_NAME] <[PERSON_NAME][EMAIL_ADDRESS][DOMAIN_NAME]>"
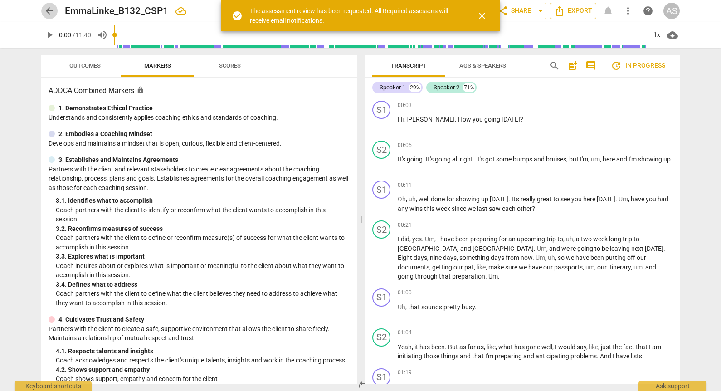
click at [48, 11] on span "arrow_back" at bounding box center [49, 10] width 11 height 11
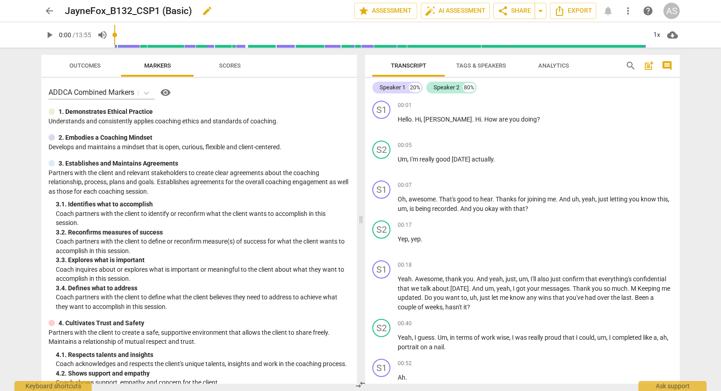
click at [206, 10] on span "edit" at bounding box center [207, 10] width 11 height 11
drag, startPoint x: 205, startPoint y: 10, endPoint x: 159, endPoint y: 13, distance: 45.9
click at [159, 13] on input "JayneFox_B132_CSP1 (Basic)" at bounding box center [190, 10] width 250 height 17
type input "JayneFox_B132_CSP1"
click at [321, 11] on span "done" at bounding box center [322, 10] width 11 height 11
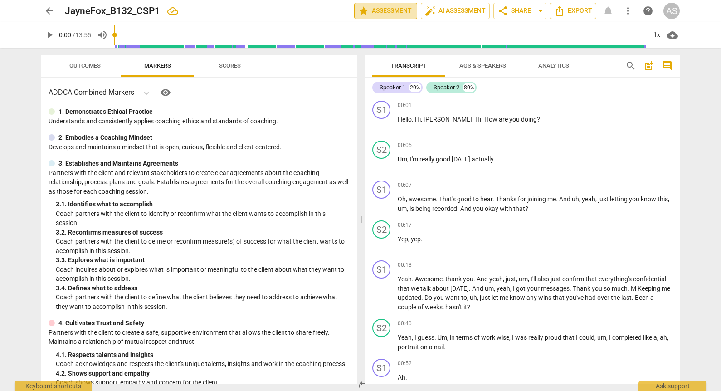
click at [376, 18] on button "star Assessment" at bounding box center [385, 11] width 63 height 16
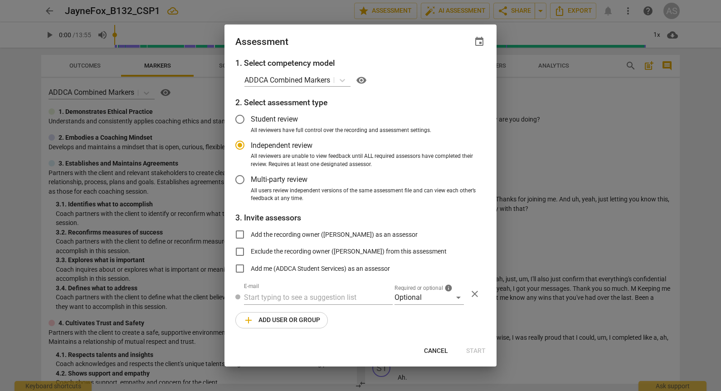
click at [471, 44] on div "Assessment event" at bounding box center [360, 41] width 250 height 13
radio input "false"
click at [478, 46] on span "event" at bounding box center [479, 41] width 11 height 11
click at [453, 71] on input "date" at bounding box center [425, 72] width 64 height 13
type input "[DATE]"
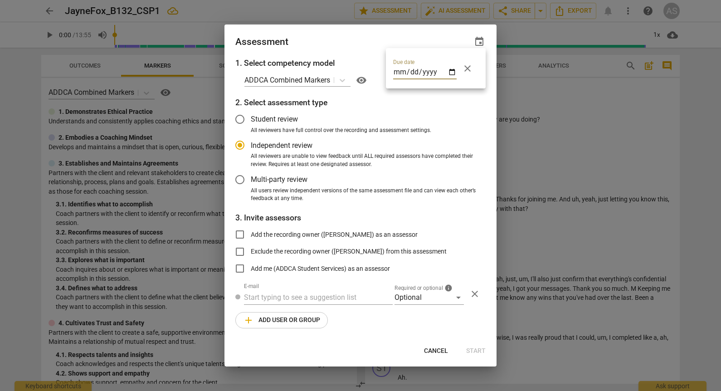
click at [387, 50] on div "Due date [DATE] close" at bounding box center [436, 68] width 100 height 40
click at [430, 297] on div at bounding box center [360, 195] width 721 height 391
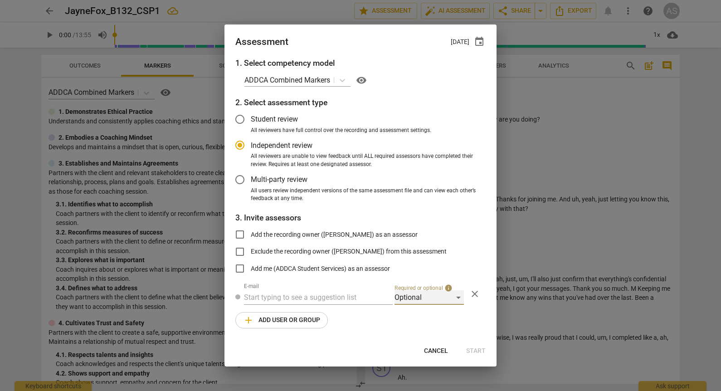
click at [414, 296] on div "Optional" at bounding box center [429, 297] width 69 height 15
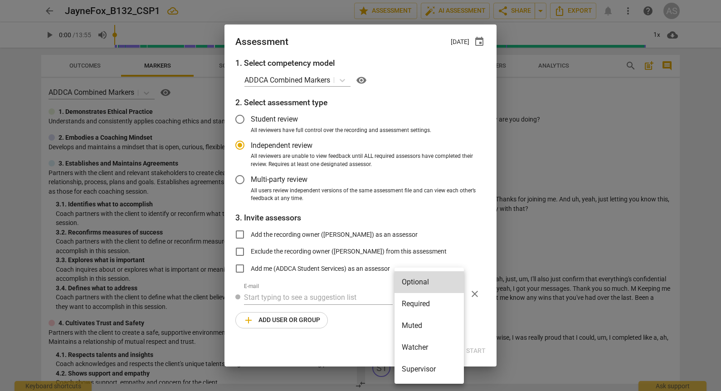
click at [417, 305] on li "Required" at bounding box center [429, 304] width 69 height 22
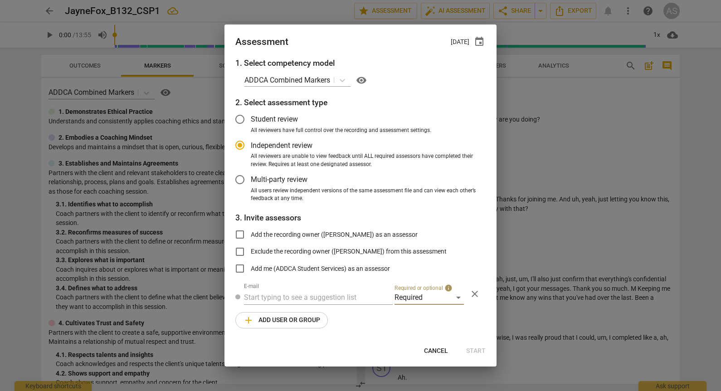
radio input "false"
click at [329, 302] on input "text" at bounding box center [318, 297] width 149 height 15
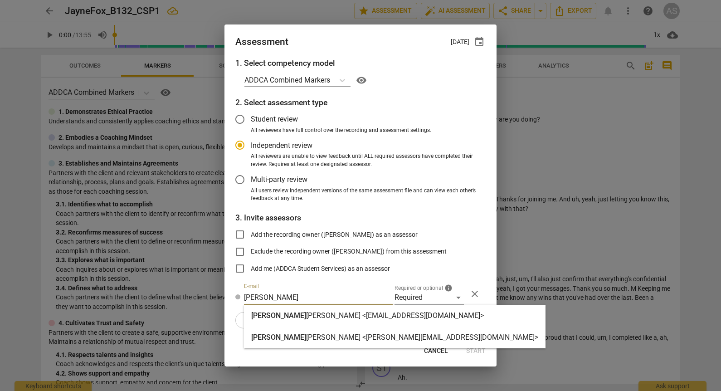
type input "[PERSON_NAME]"
click at [315, 333] on strong "[PERSON_NAME] <[PERSON_NAME][EMAIL_ADDRESS][DOMAIN_NAME]>" at bounding box center [422, 337] width 232 height 9
radio input "false"
type input "[PERSON_NAME] <[PERSON_NAME][EMAIL_ADDRESS][DOMAIN_NAME]>"
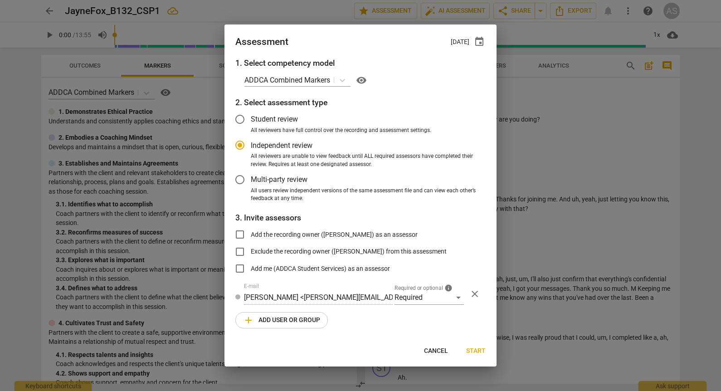
click at [289, 321] on span "add Add user or group" at bounding box center [281, 320] width 77 height 11
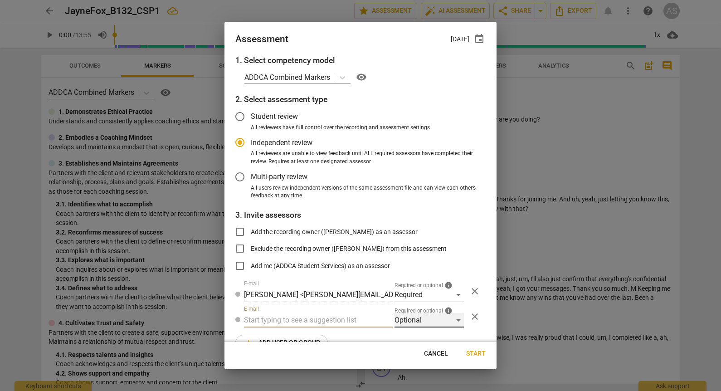
click at [421, 318] on div "Optional" at bounding box center [429, 320] width 69 height 15
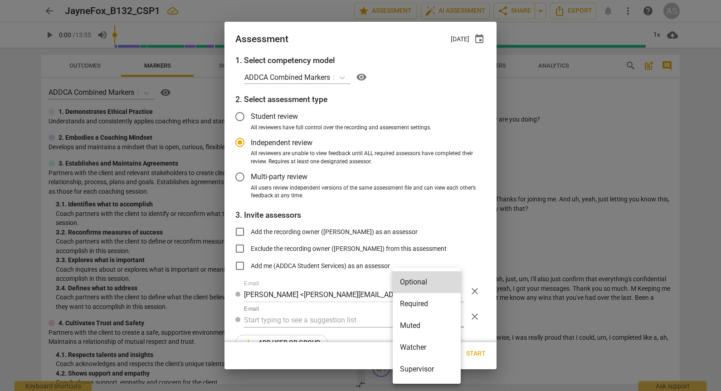
click at [421, 323] on li "Muted" at bounding box center [427, 326] width 68 height 22
radio input "false"
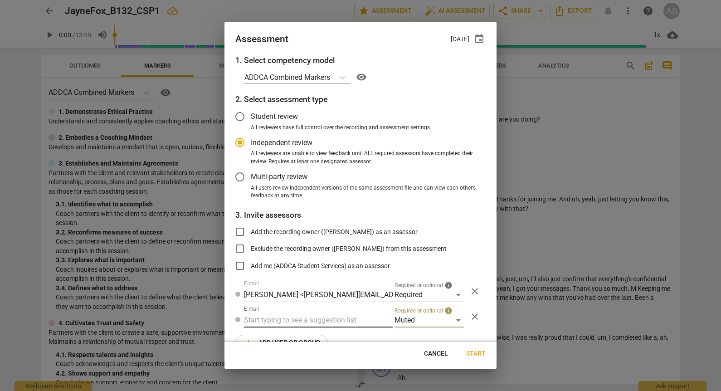
click at [343, 319] on input "text" at bounding box center [318, 320] width 149 height 15
type input "132"
click at [339, 339] on div "Basic B- 132 CSPs" at bounding box center [317, 339] width 147 height 22
radio input "false"
type input "Basic B-132 CSPs"
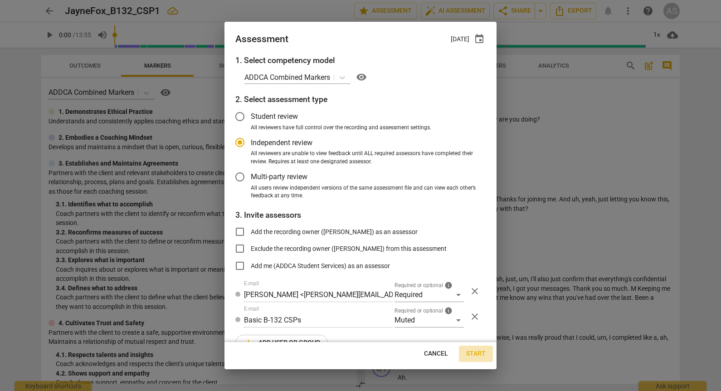
click at [476, 352] on span "Start" at bounding box center [476, 353] width 20 height 9
radio input "false"
type input "[PERSON_NAME] <[PERSON_NAME][EMAIL_ADDRESS][DOMAIN_NAME]>"
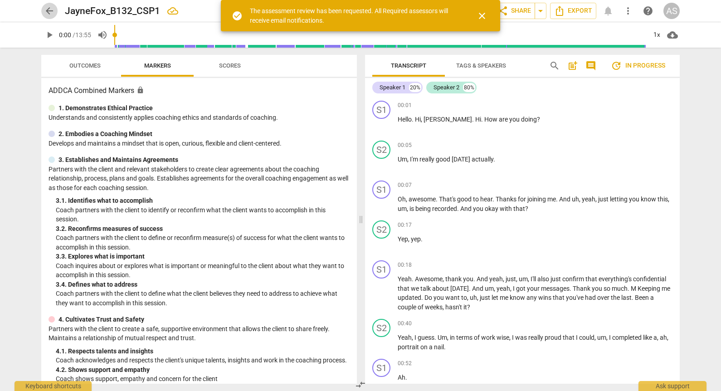
click at [53, 6] on span "arrow_back" at bounding box center [49, 10] width 11 height 11
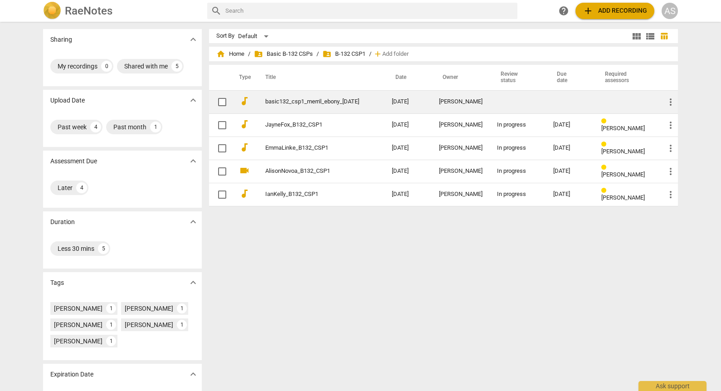
click at [373, 98] on td "basic132_csp1_merril_ebony_[DATE]" at bounding box center [320, 101] width 130 height 23
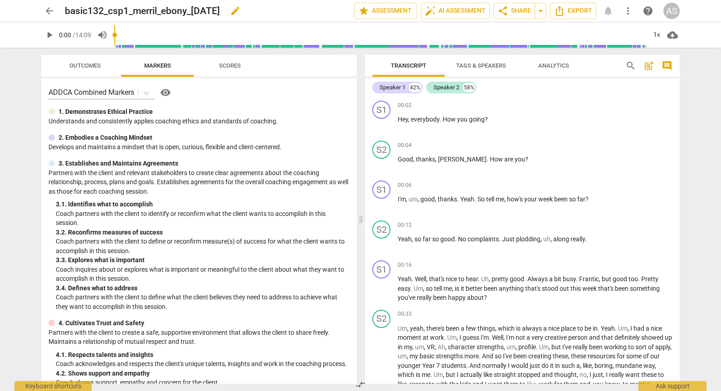
click at [241, 10] on span "edit" at bounding box center [235, 10] width 11 height 11
click at [245, 10] on input "basic132_csp1_merril_ebony_[DATE]" at bounding box center [190, 10] width 250 height 17
type input "MerrilBainbridge_B132_CSP1"
drag, startPoint x: 328, startPoint y: 12, endPoint x: 319, endPoint y: 10, distance: 8.3
click at [319, 10] on div "MerrilBainbridge_B132_CSP1 done clear" at bounding box center [206, 10] width 282 height 17
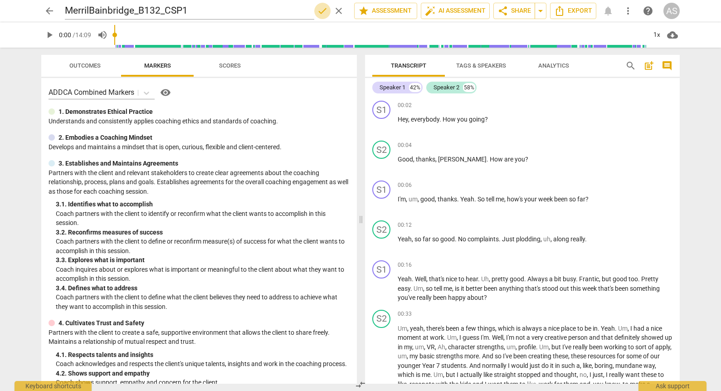
drag, startPoint x: 319, startPoint y: 10, endPoint x: 6, endPoint y: 155, distance: 344.9
click at [319, 10] on span "done" at bounding box center [322, 10] width 11 height 11
click at [380, 13] on span "star Assessment" at bounding box center [385, 10] width 55 height 11
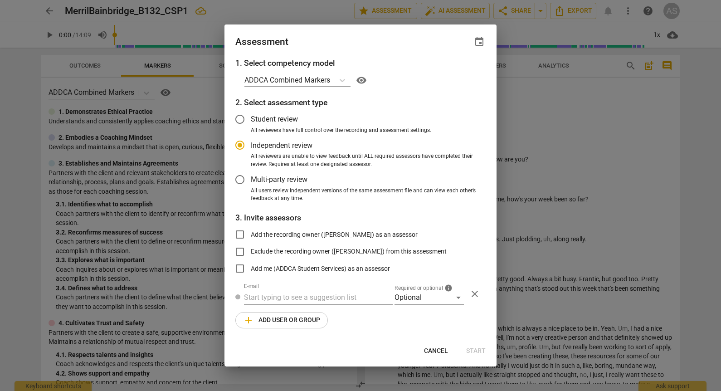
click at [479, 42] on span "event" at bounding box center [479, 41] width 11 height 11
radio input "false"
click at [455, 72] on input "date" at bounding box center [425, 72] width 64 height 13
type input "[DATE]"
click at [374, 49] on div at bounding box center [360, 195] width 721 height 391
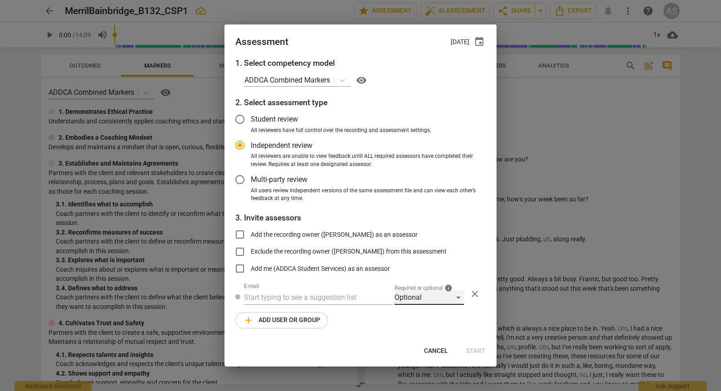
click at [419, 294] on div "Optional" at bounding box center [429, 297] width 69 height 15
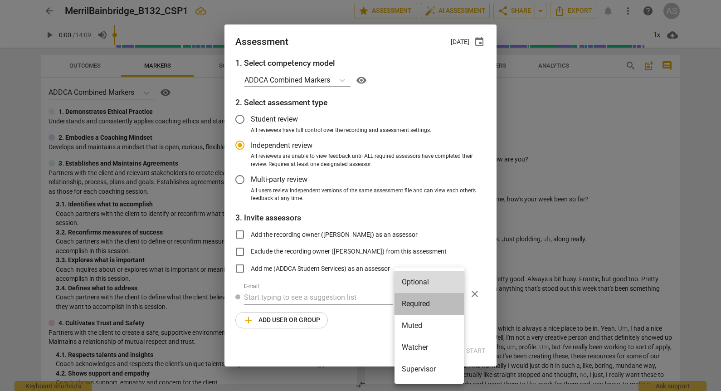
click at [424, 303] on li "Required" at bounding box center [429, 304] width 69 height 22
radio input "false"
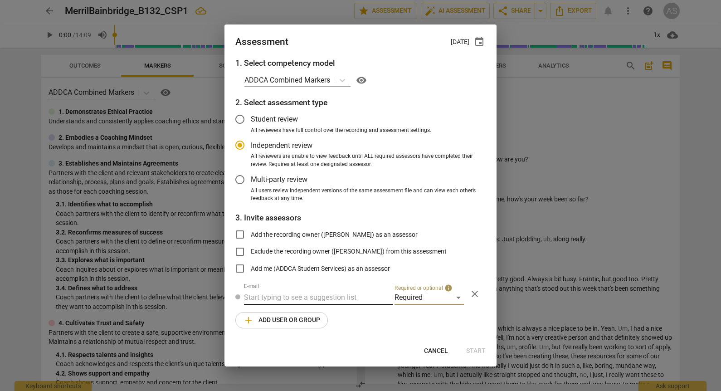
click at [309, 301] on input "text" at bounding box center [318, 297] width 149 height 15
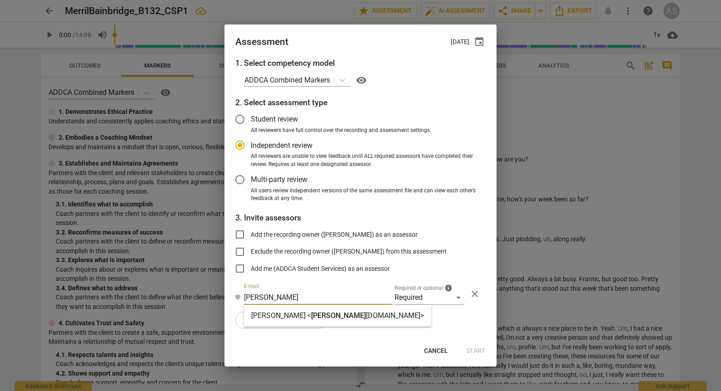
type input "[PERSON_NAME]"
click at [311, 313] on span "[PERSON_NAME]" at bounding box center [338, 315] width 55 height 9
radio input "false"
type input "[PERSON_NAME] <[PERSON_NAME][EMAIL_ADDRESS][DOMAIN_NAME]>"
click at [290, 318] on span "add Add user or group" at bounding box center [281, 320] width 77 height 11
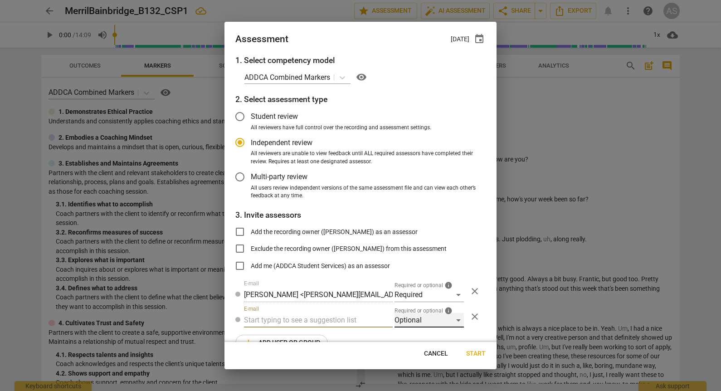
click at [412, 321] on div "Optional" at bounding box center [429, 320] width 69 height 15
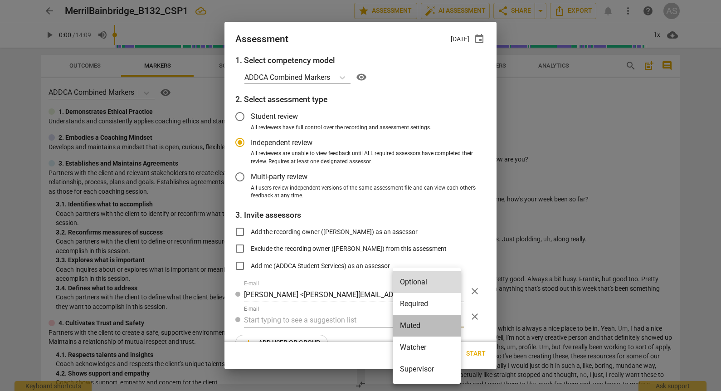
click at [422, 330] on li "Muted" at bounding box center [427, 326] width 68 height 22
radio input "false"
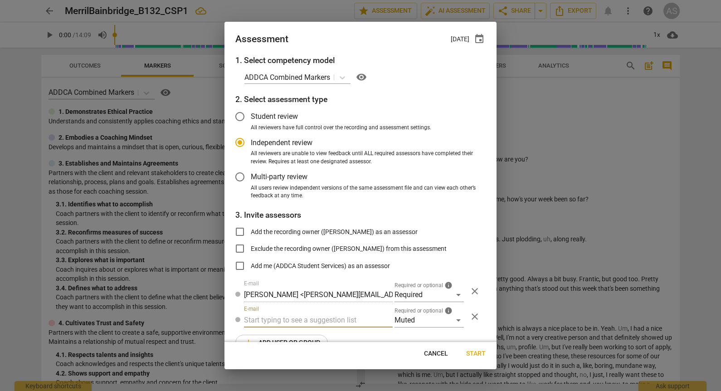
click at [324, 323] on input "text" at bounding box center [318, 320] width 149 height 15
type input "132"
click at [305, 333] on div "Basic B- 132 CSPs" at bounding box center [317, 339] width 147 height 22
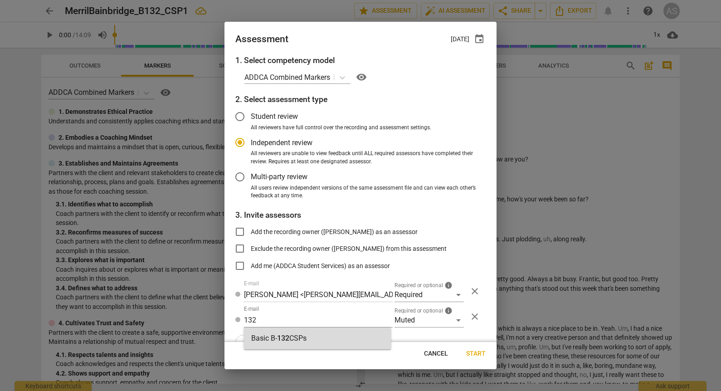
radio input "false"
type input "Basic B-132 CSPs"
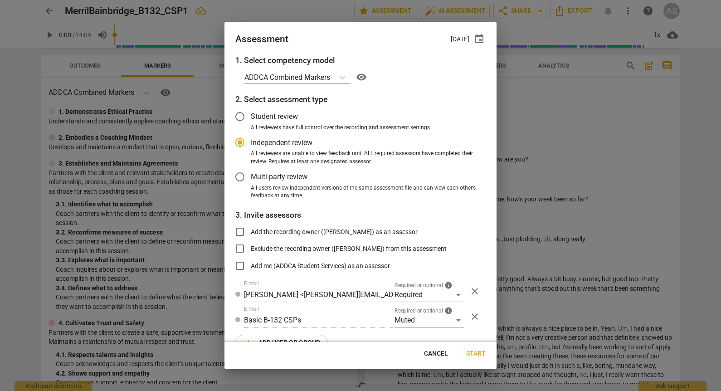
click at [468, 349] on button "Start" at bounding box center [476, 354] width 34 height 16
radio input "false"
type input "[PERSON_NAME] <[PERSON_NAME][EMAIL_ADDRESS][DOMAIN_NAME]>"
type input "[PERSON_NAME] <[EMAIL_ADDRESS][DOMAIN_NAME]>"
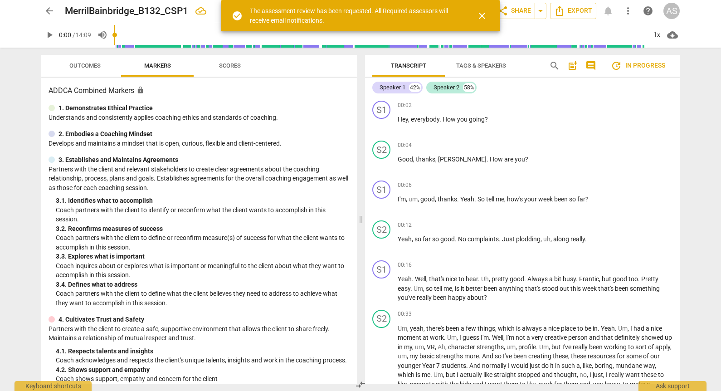
click at [49, 10] on span "arrow_back" at bounding box center [49, 10] width 11 height 11
